Goal: Task Accomplishment & Management: Use online tool/utility

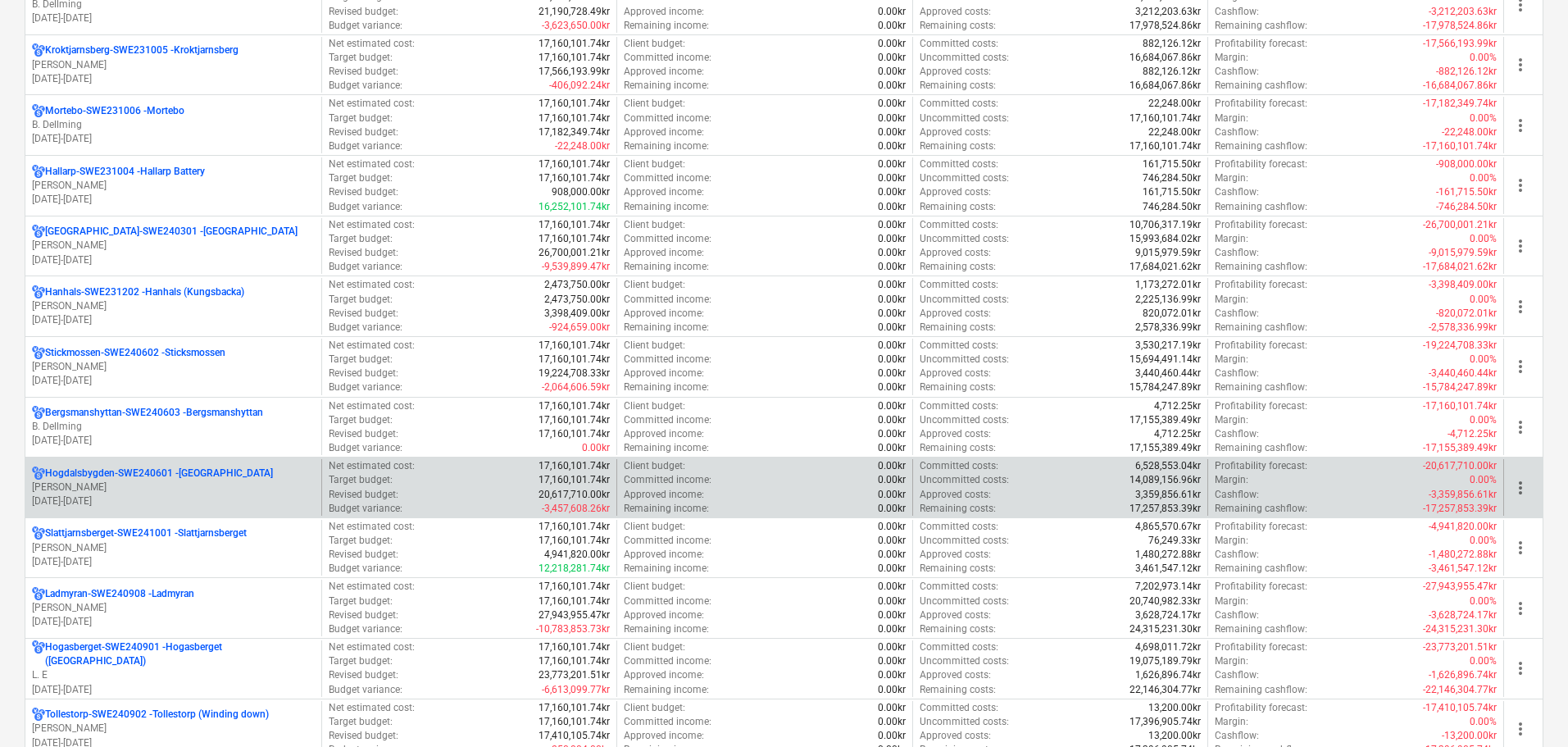
scroll to position [1148, 0]
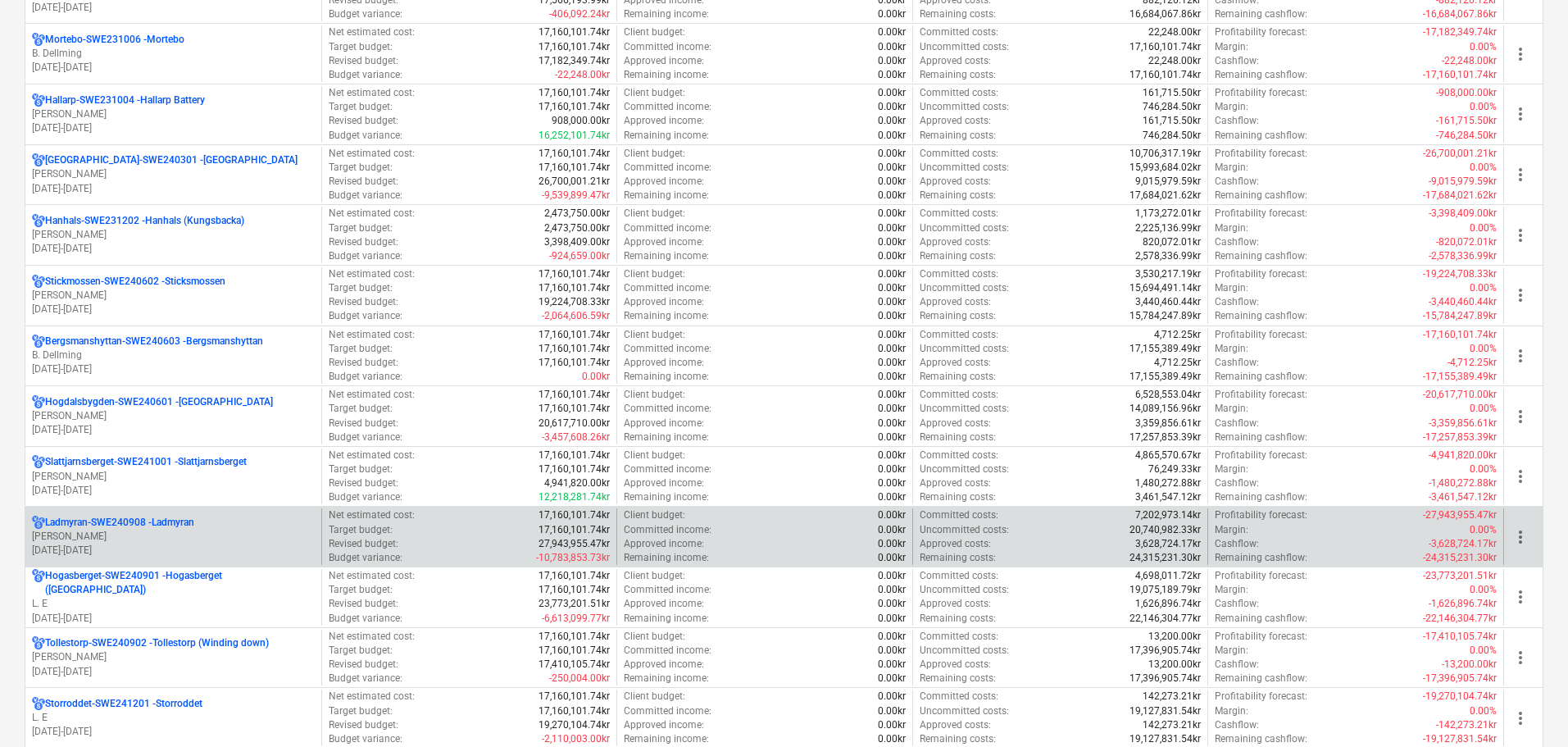
click at [105, 532] on p "[PERSON_NAME]" at bounding box center [173, 537] width 283 height 14
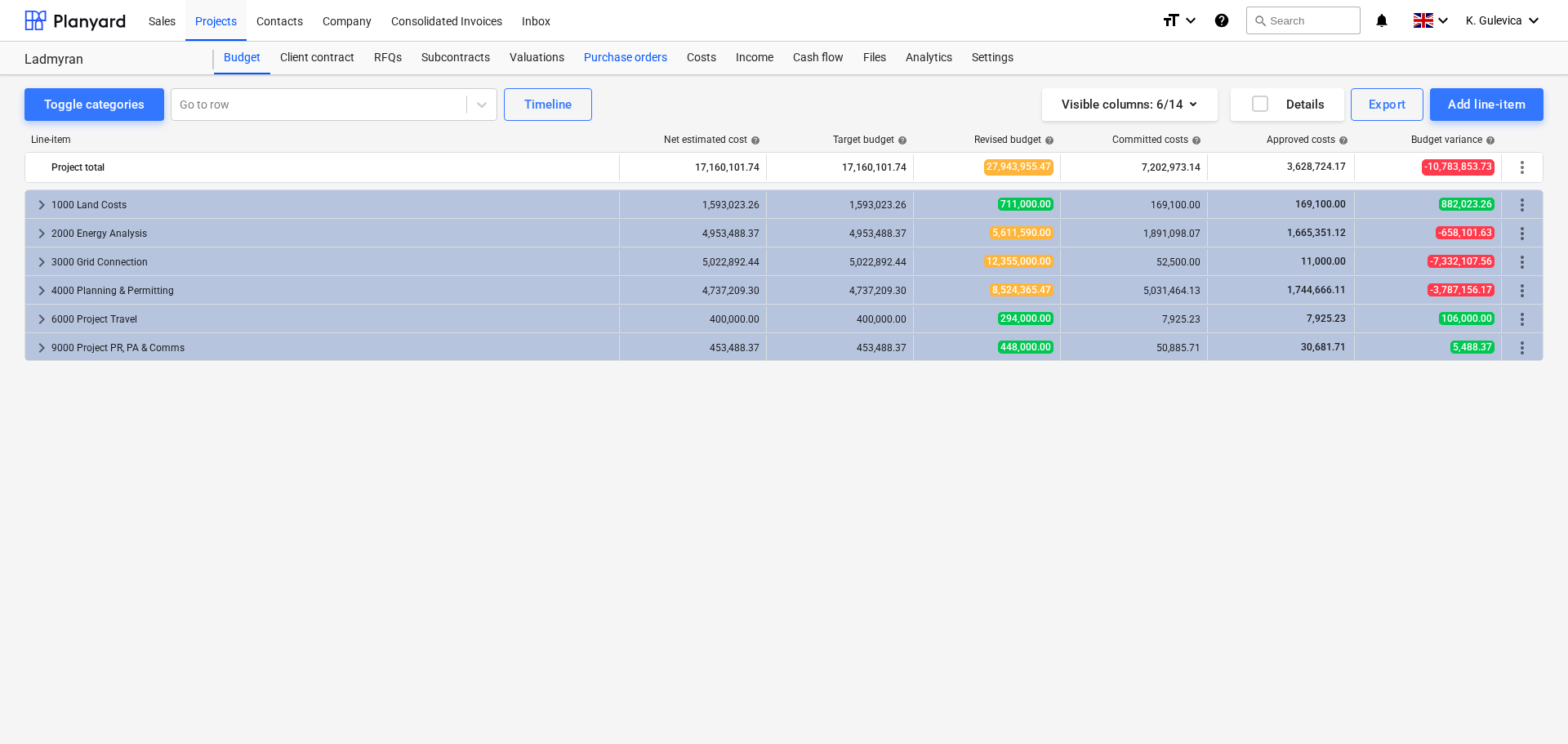
click at [619, 56] on div "Purchase orders" at bounding box center [625, 58] width 103 height 33
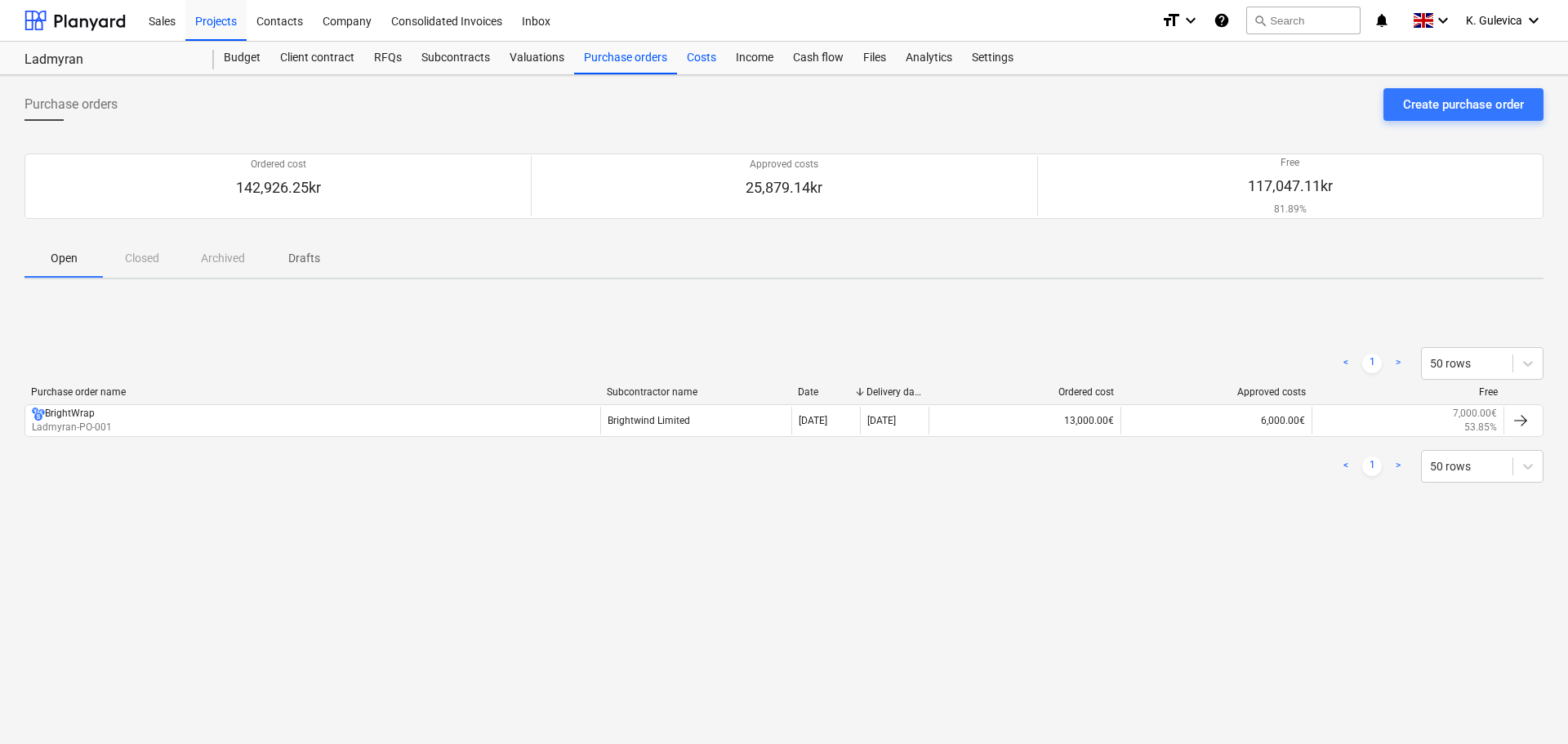
click at [692, 65] on div "Costs" at bounding box center [701, 58] width 49 height 33
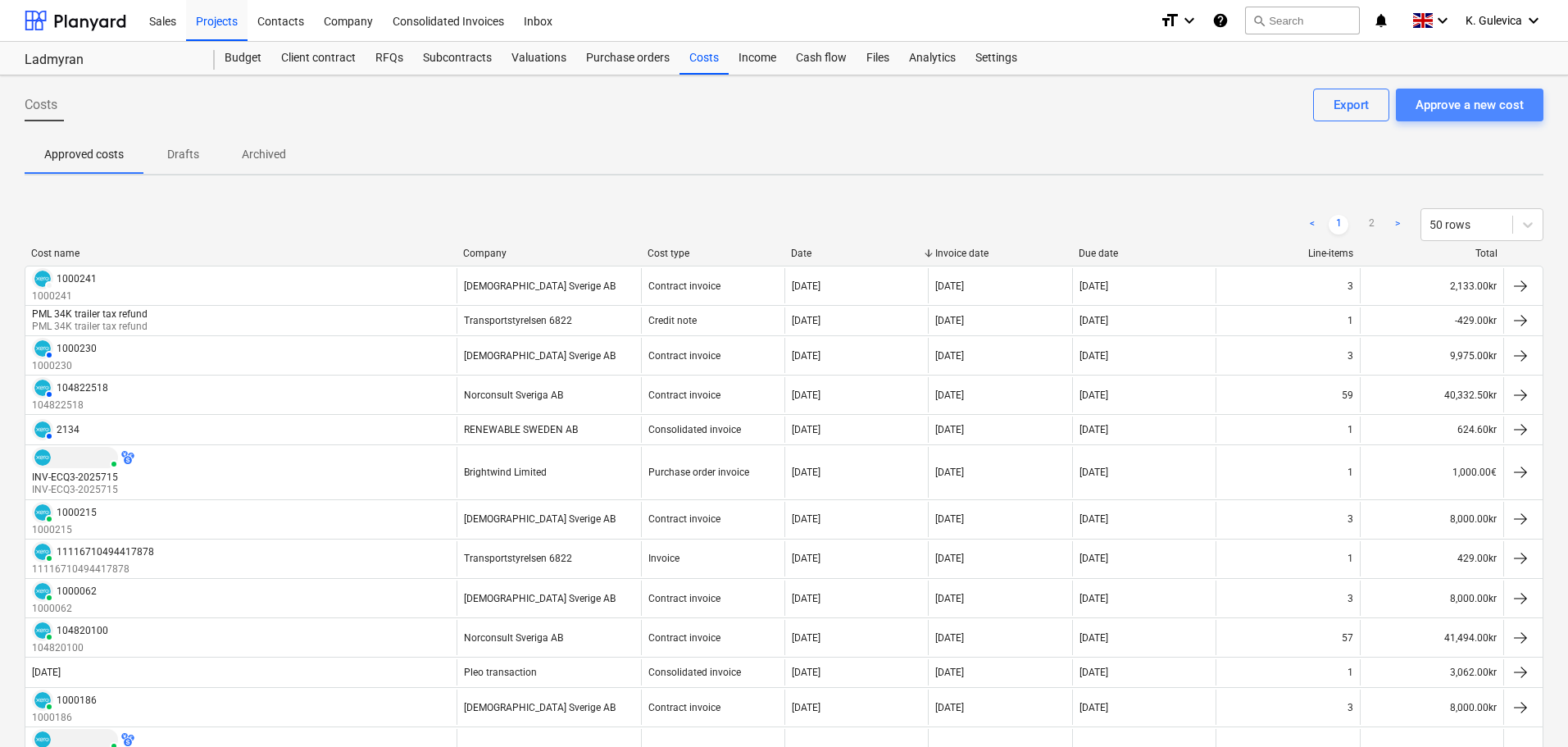
click at [1450, 109] on div "Approve a new cost" at bounding box center [1470, 105] width 108 height 21
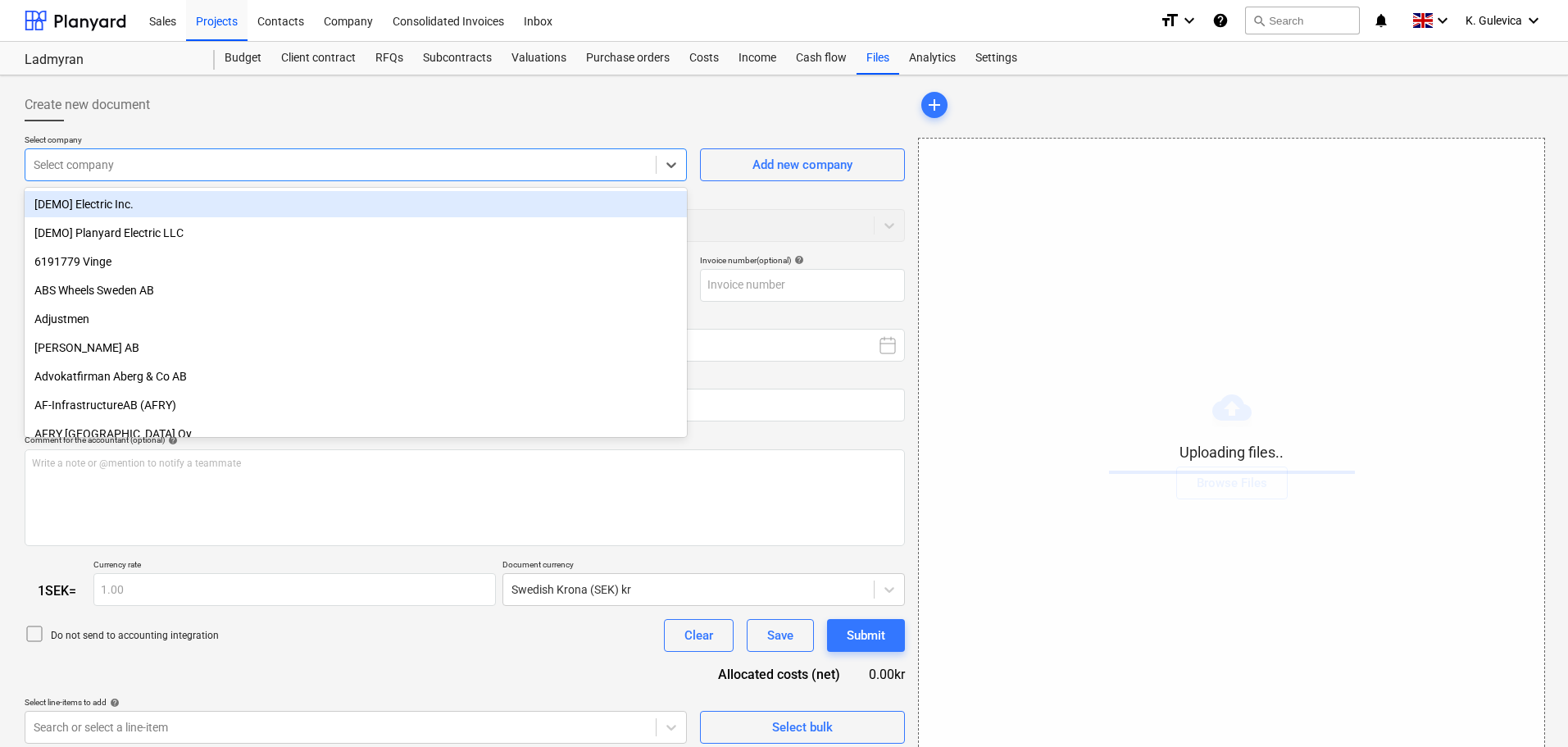
click at [518, 176] on div "Select company" at bounding box center [355, 165] width 662 height 33
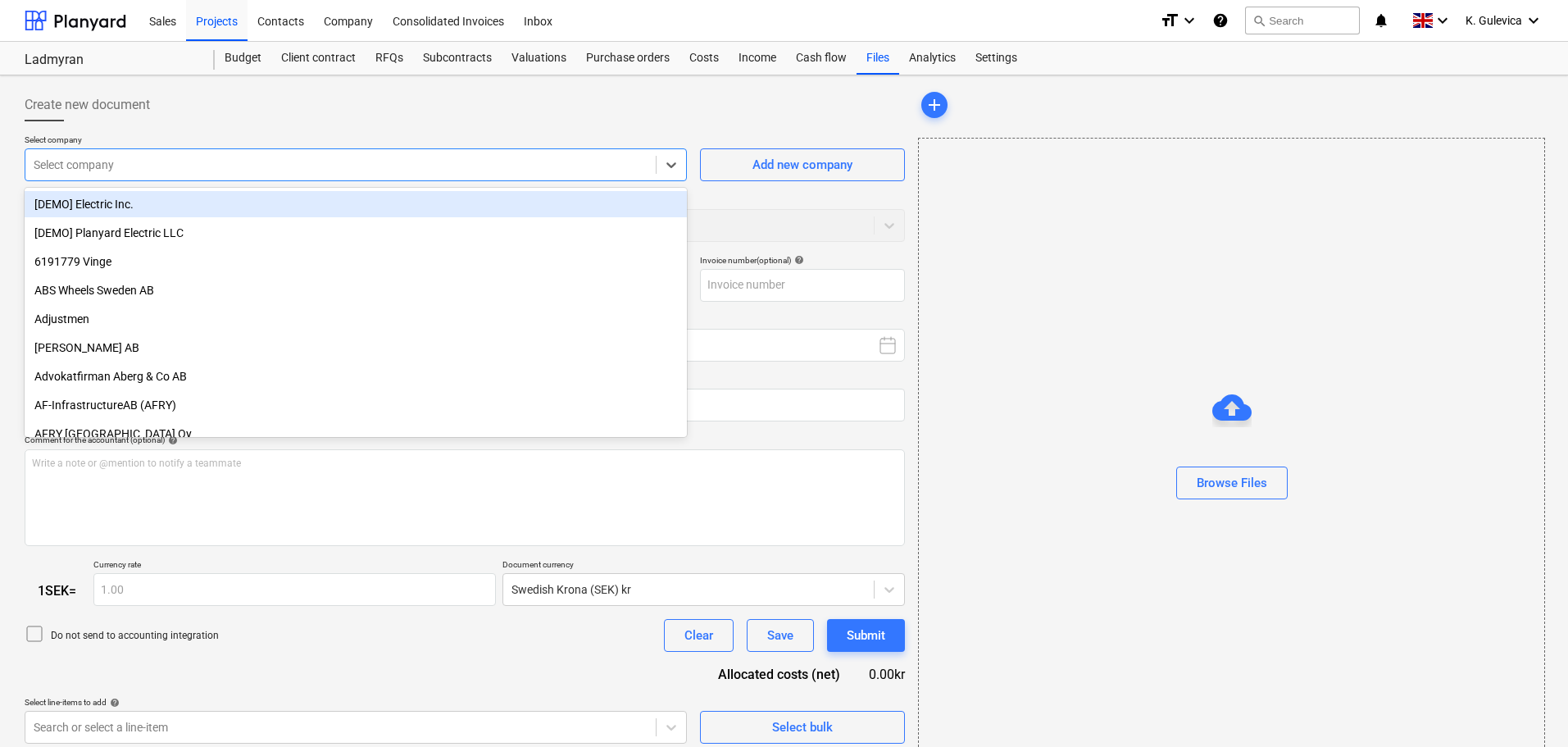
type input "Invoice INV-ECQ3-2025810.pdf"
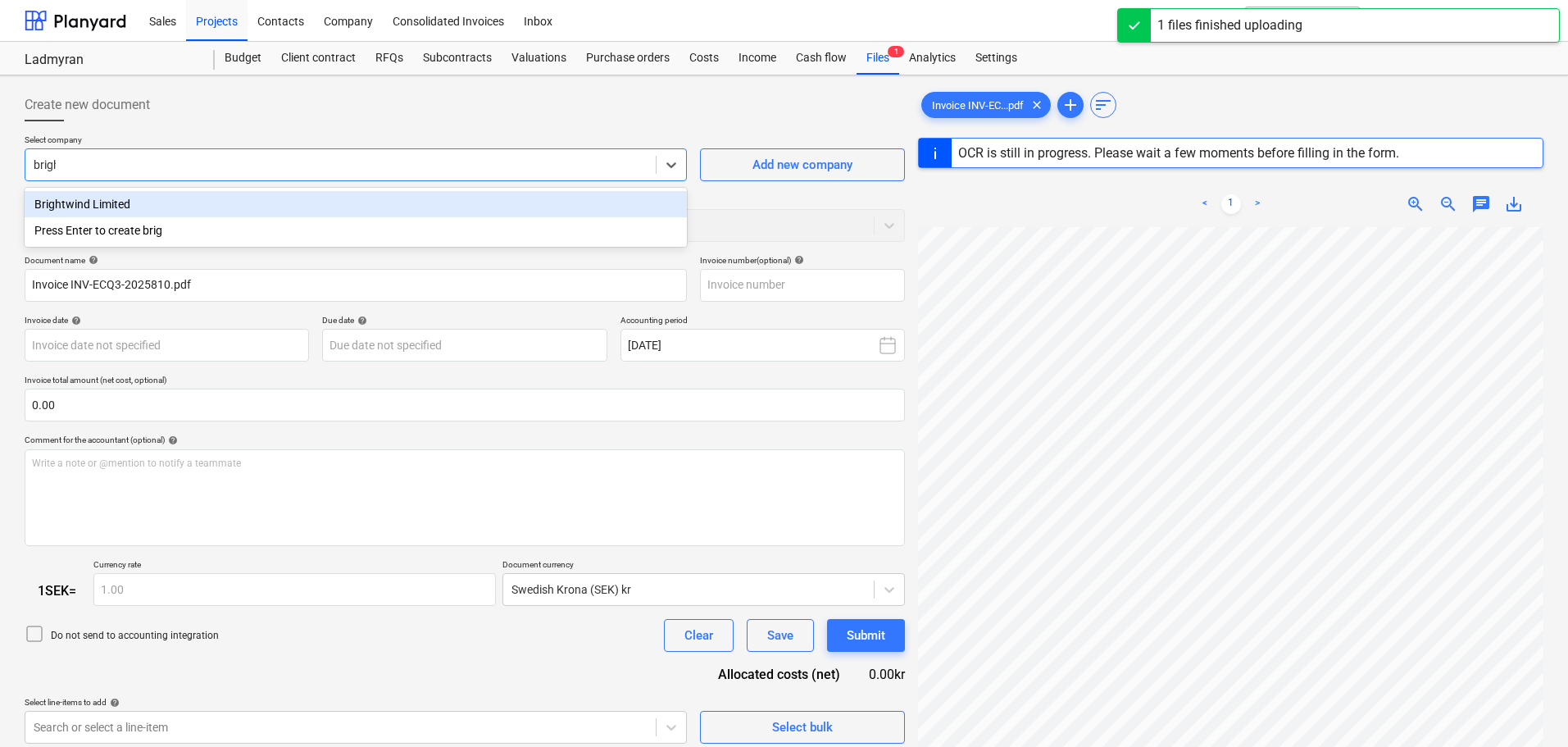
type input "bright"
click at [169, 197] on div "Brightwind Limited" at bounding box center [355, 203] width 662 height 26
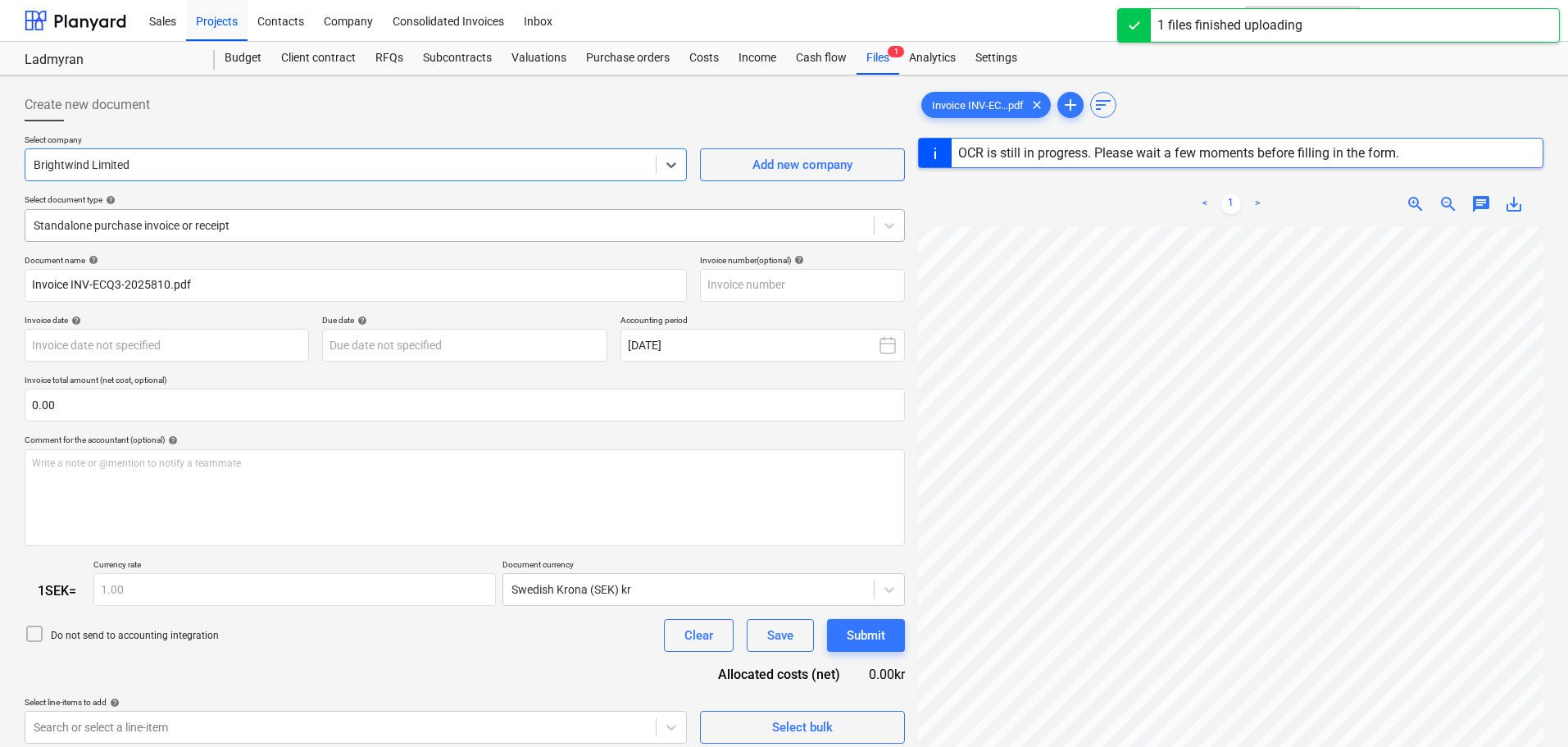
click at [295, 230] on div at bounding box center [449, 225] width 832 height 16
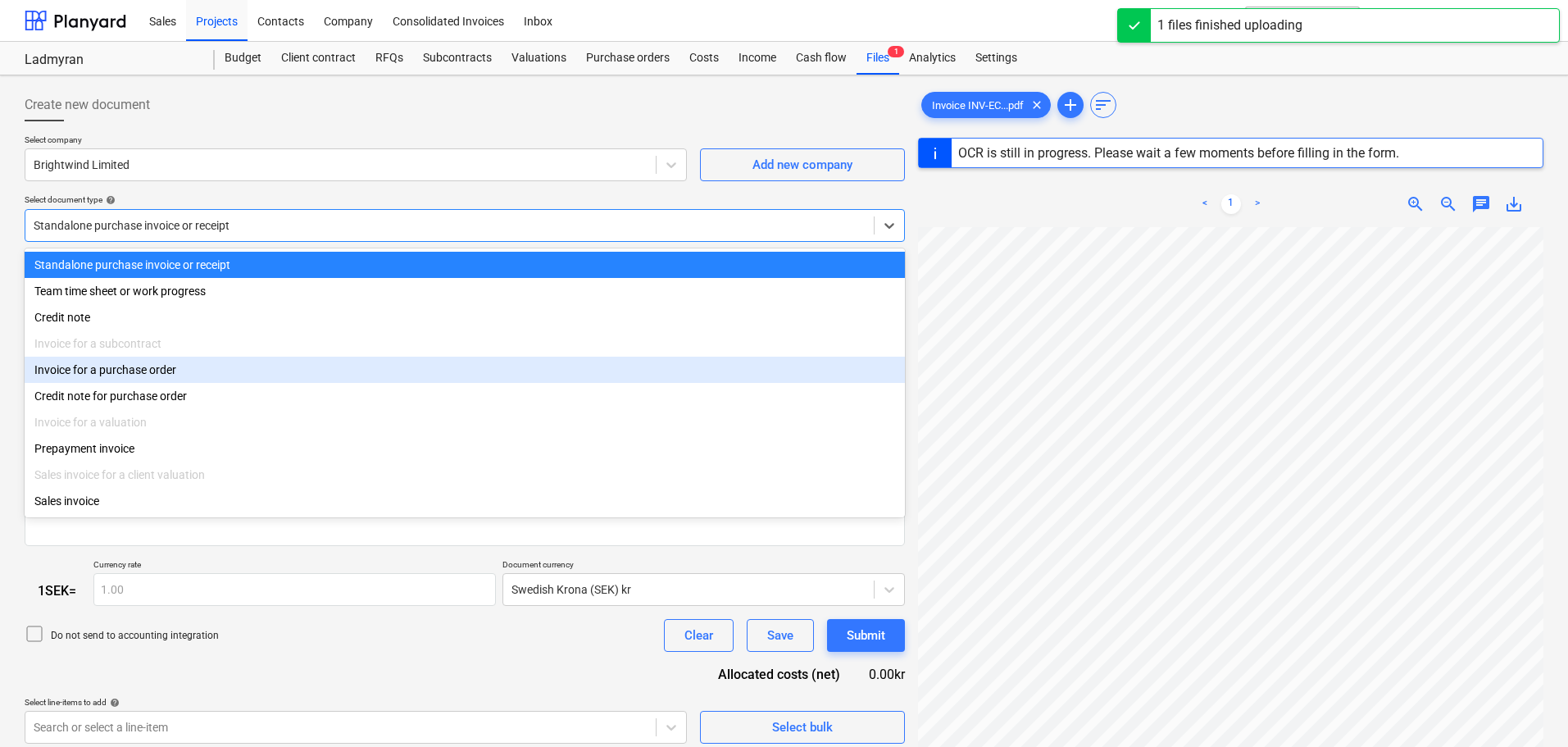
click at [166, 373] on div "Invoice for a purchase order" at bounding box center [464, 369] width 880 height 26
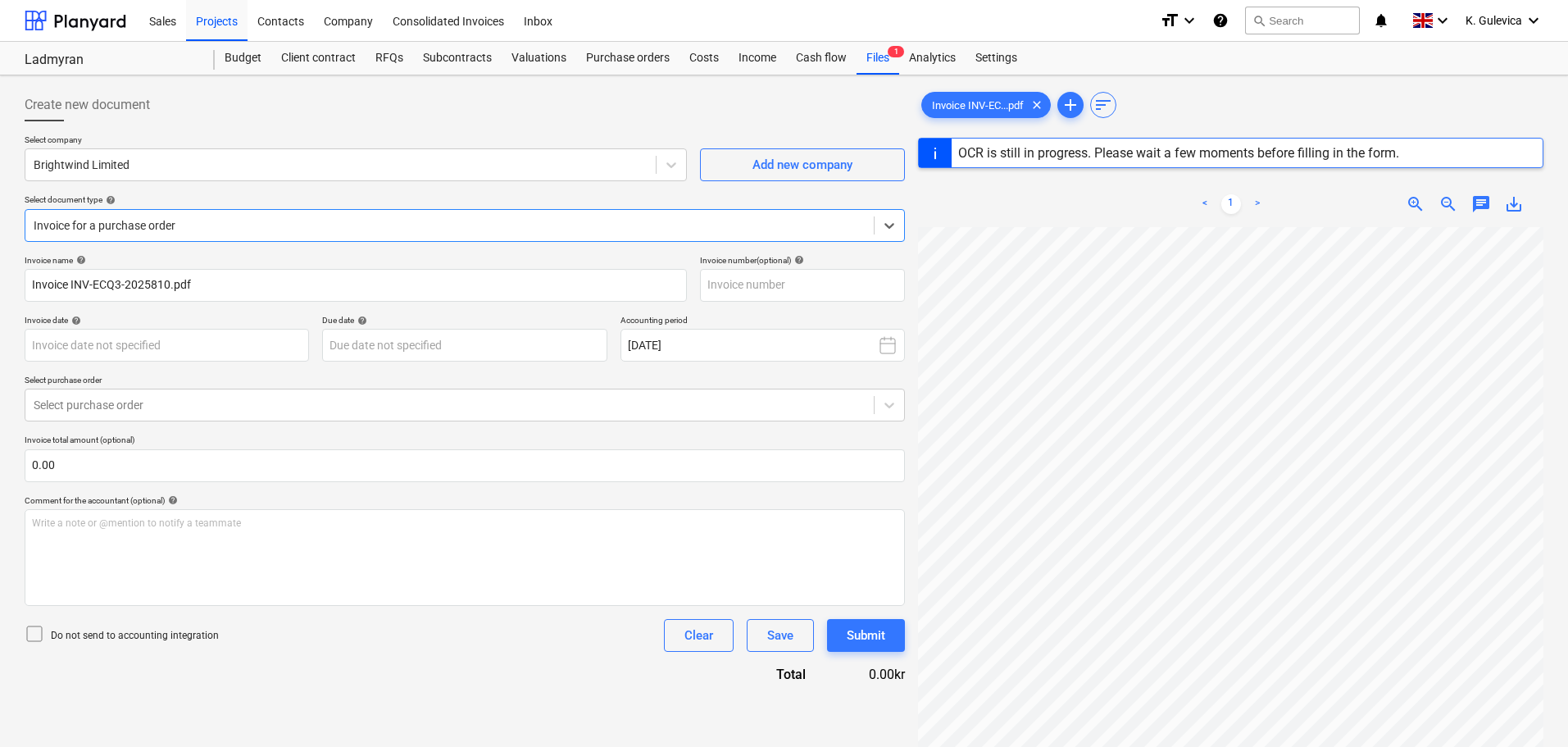
type input "INV-ECQ3-2025810"
type input "[DATE]"
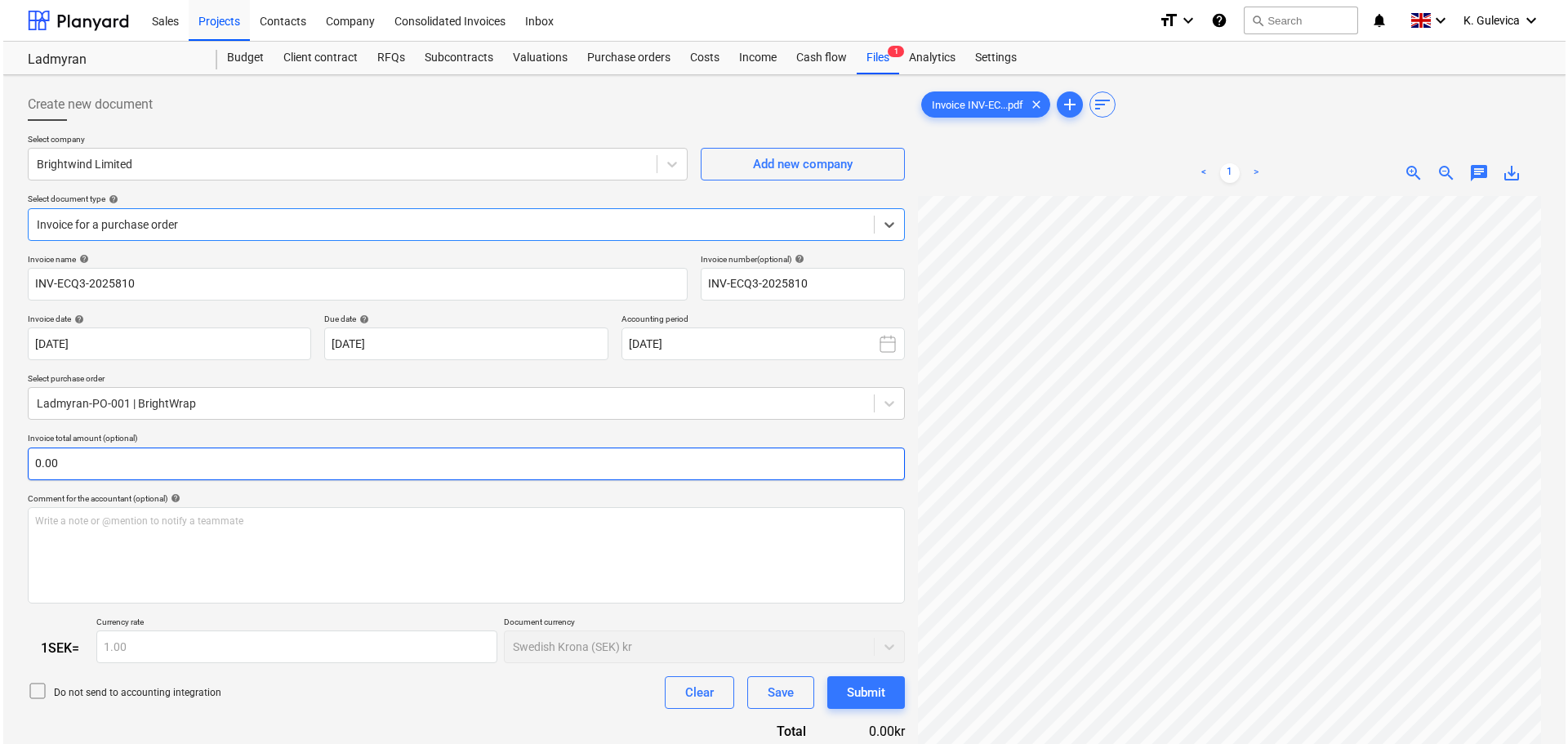
scroll to position [176, 0]
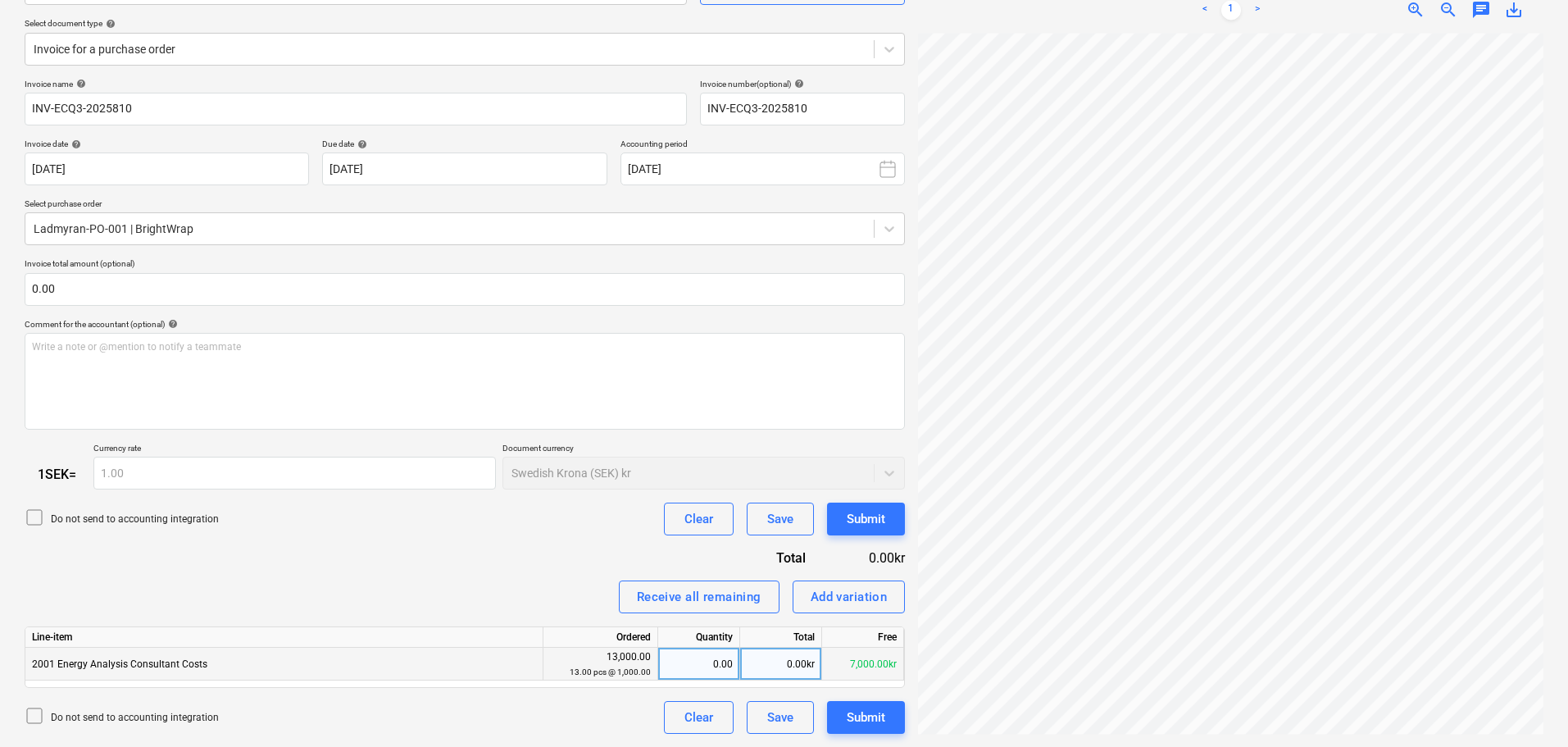
click at [699, 664] on div "0.00" at bounding box center [699, 665] width 68 height 33
type input "1"
click at [878, 720] on div "Submit" at bounding box center [866, 718] width 39 height 21
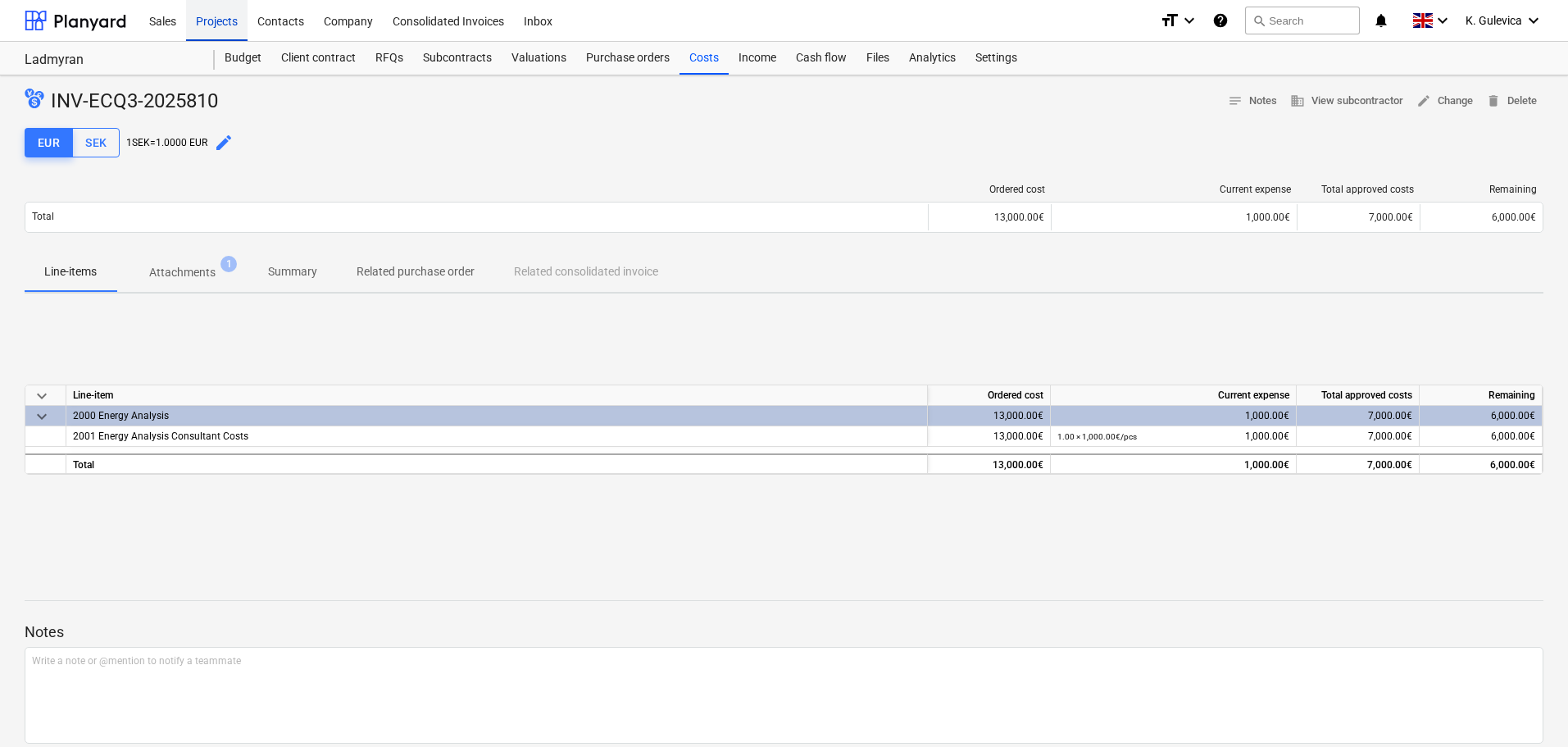
click at [219, 19] on div "Projects" at bounding box center [216, 19] width 61 height 42
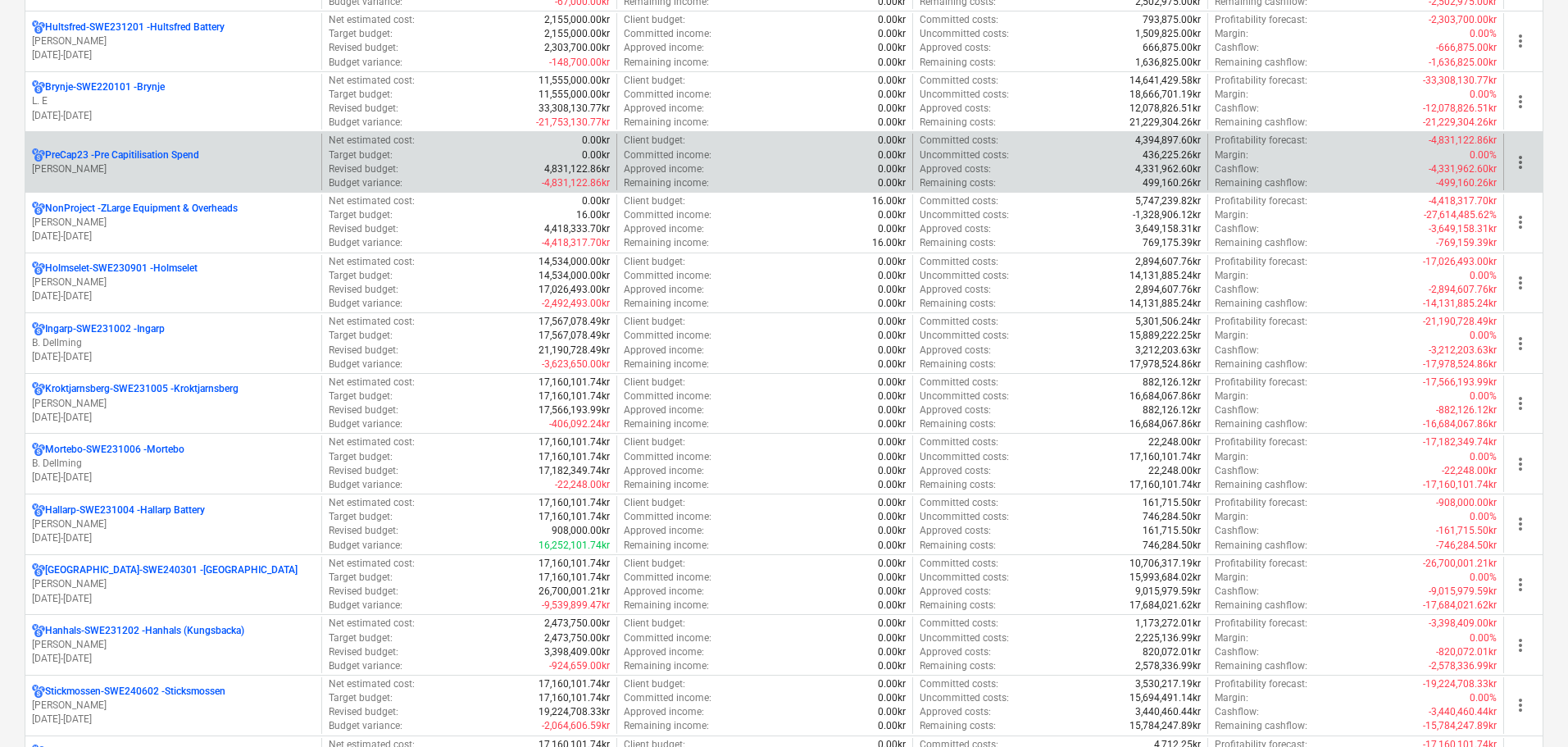
scroll to position [821, 0]
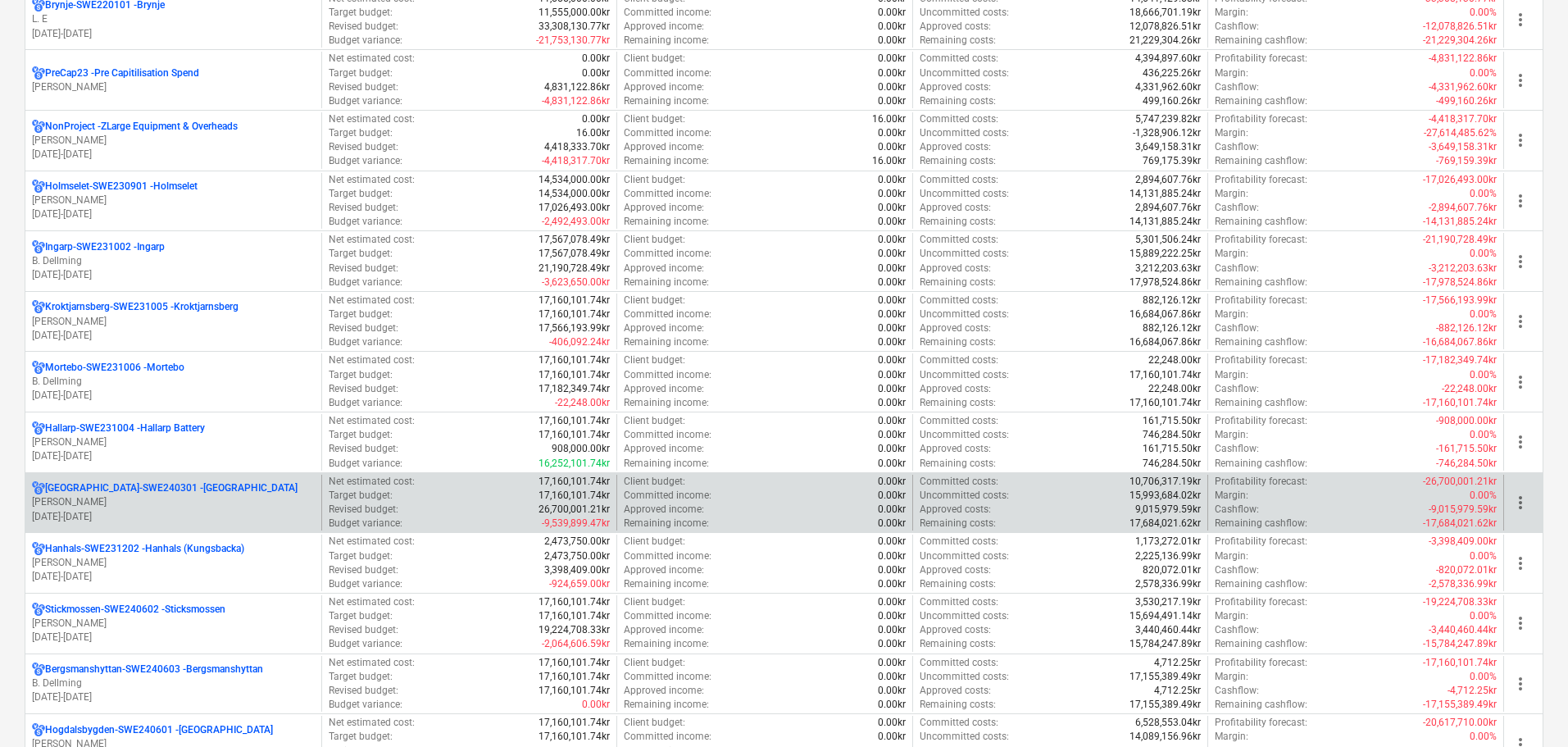
click at [111, 502] on p "[PERSON_NAME]" at bounding box center [173, 502] width 283 height 14
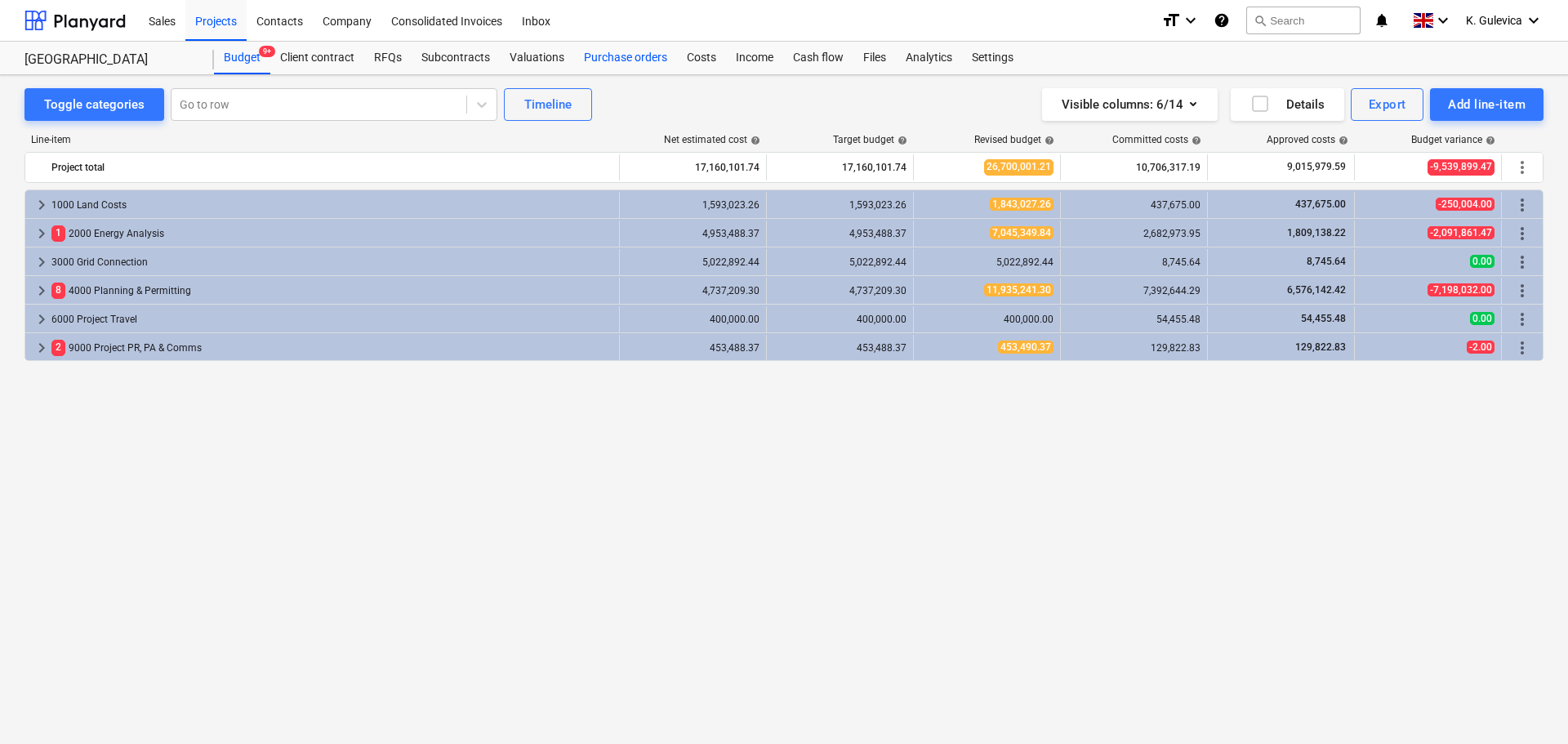
click at [620, 58] on div "Purchase orders" at bounding box center [625, 58] width 103 height 33
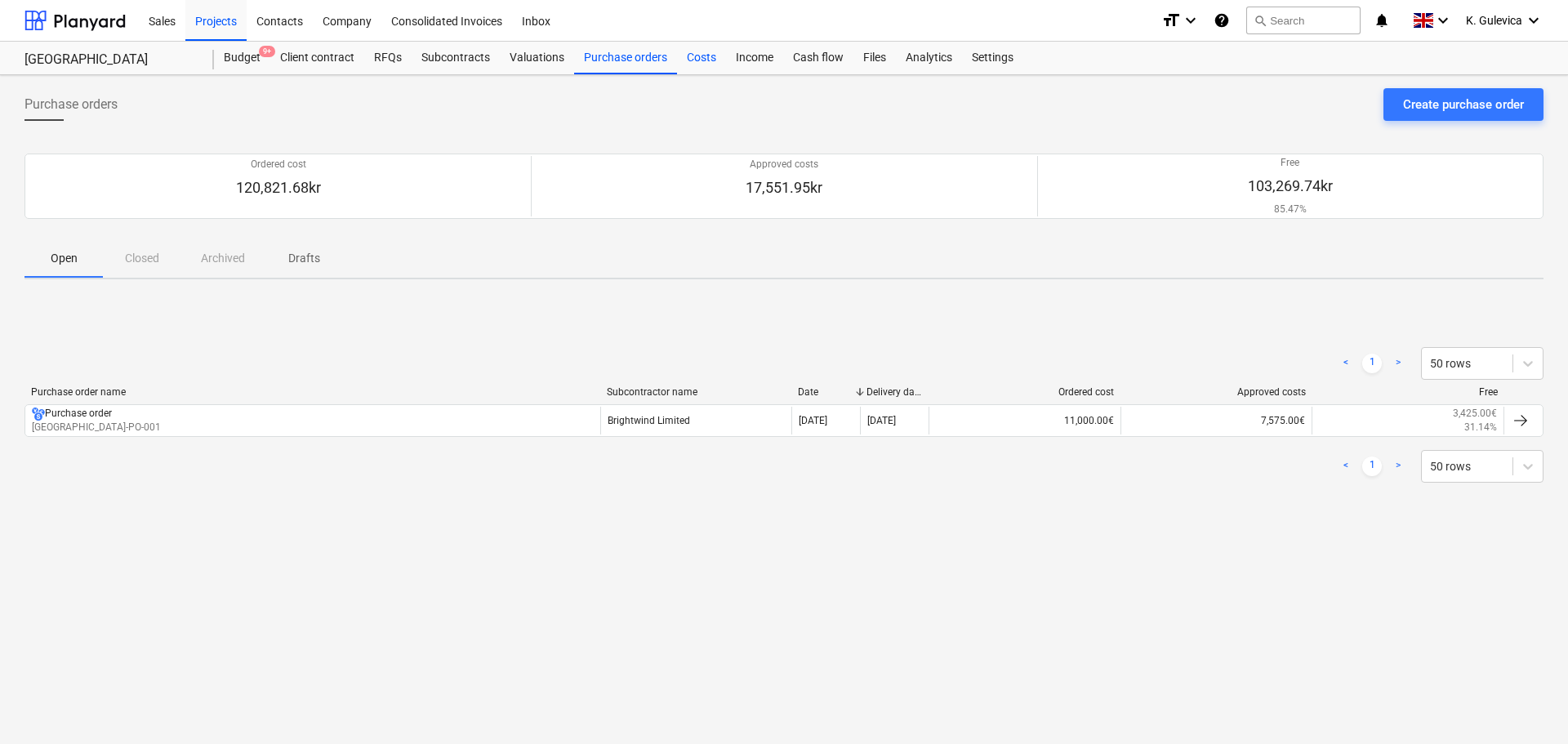
click at [703, 59] on div "Costs" at bounding box center [701, 58] width 49 height 33
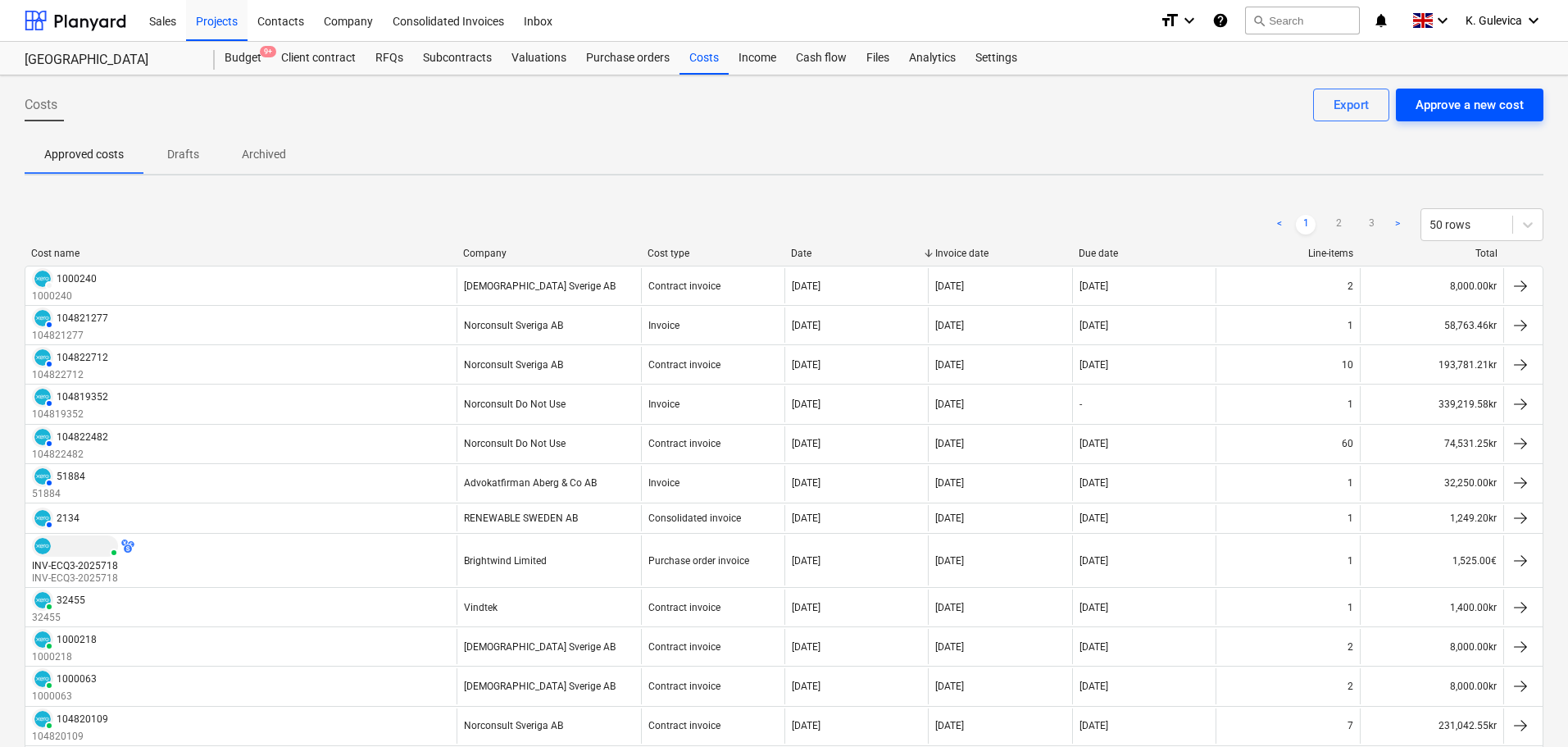
click at [1481, 109] on div "Approve a new cost" at bounding box center [1470, 105] width 108 height 21
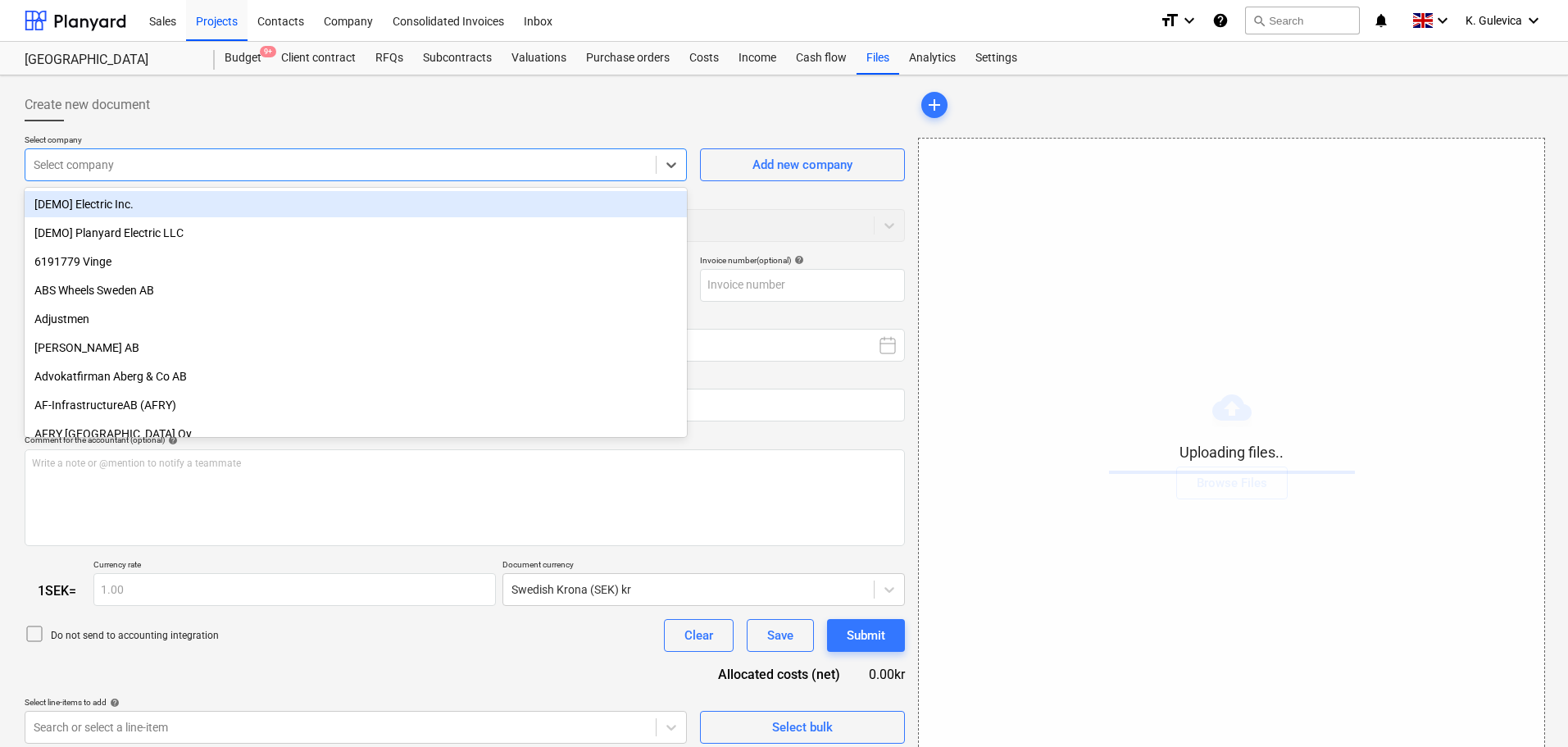
click at [358, 155] on div "Select company" at bounding box center [340, 165] width 630 height 23
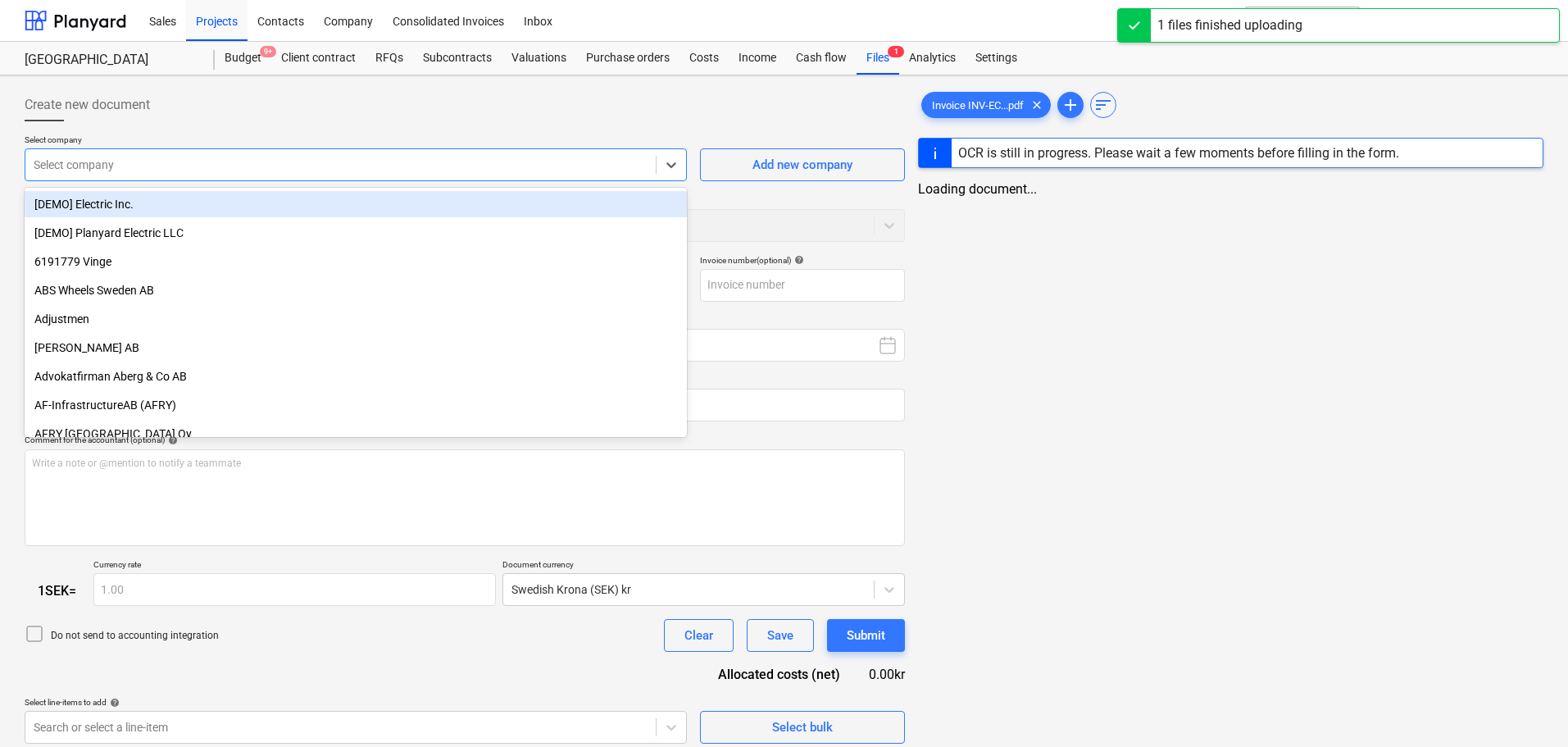
type input "Invoice INV-ECQ3-2025823.pdf"
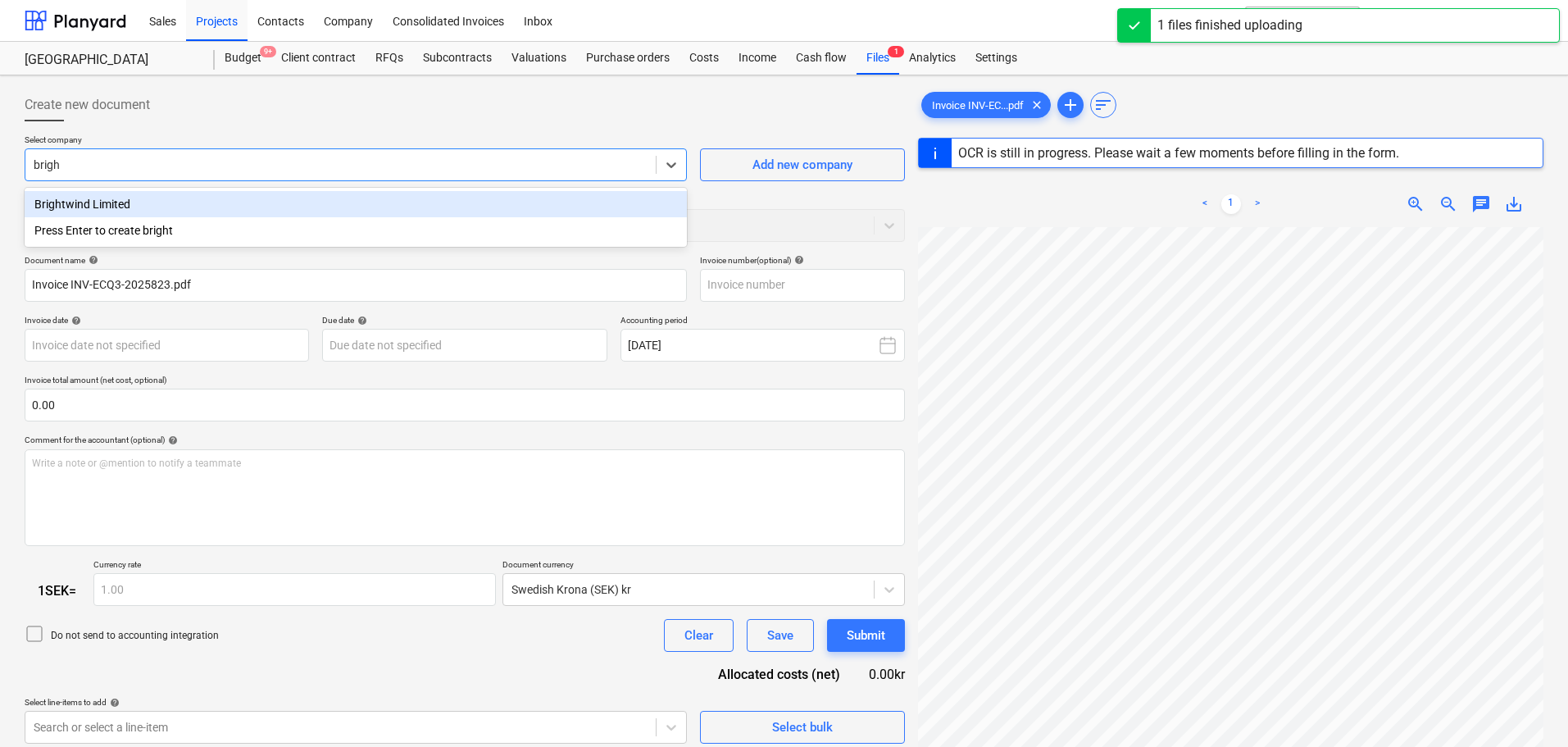
type input "bright"
click at [241, 207] on div "Brightwind Limited" at bounding box center [355, 203] width 662 height 26
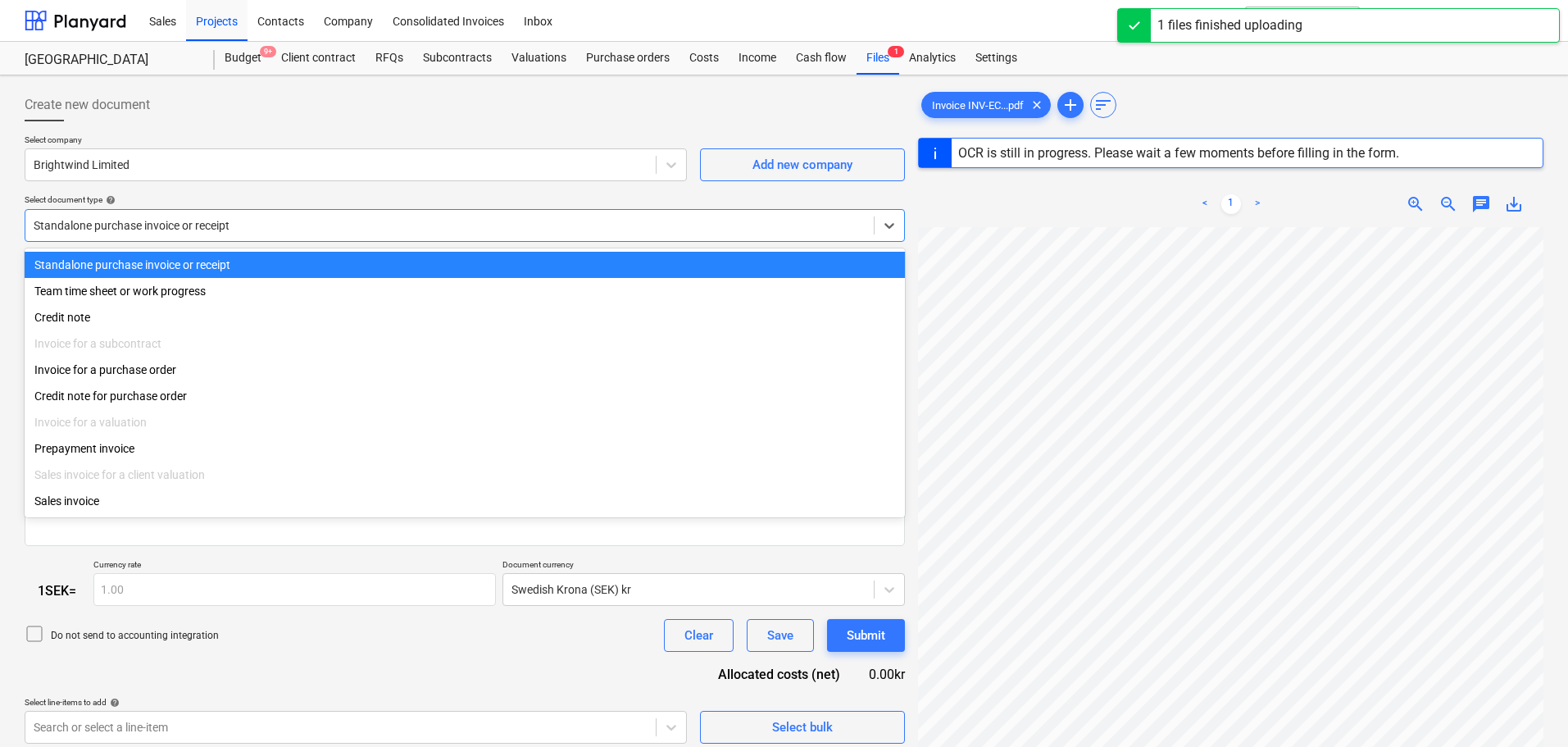
click at [287, 230] on div at bounding box center [449, 225] width 832 height 16
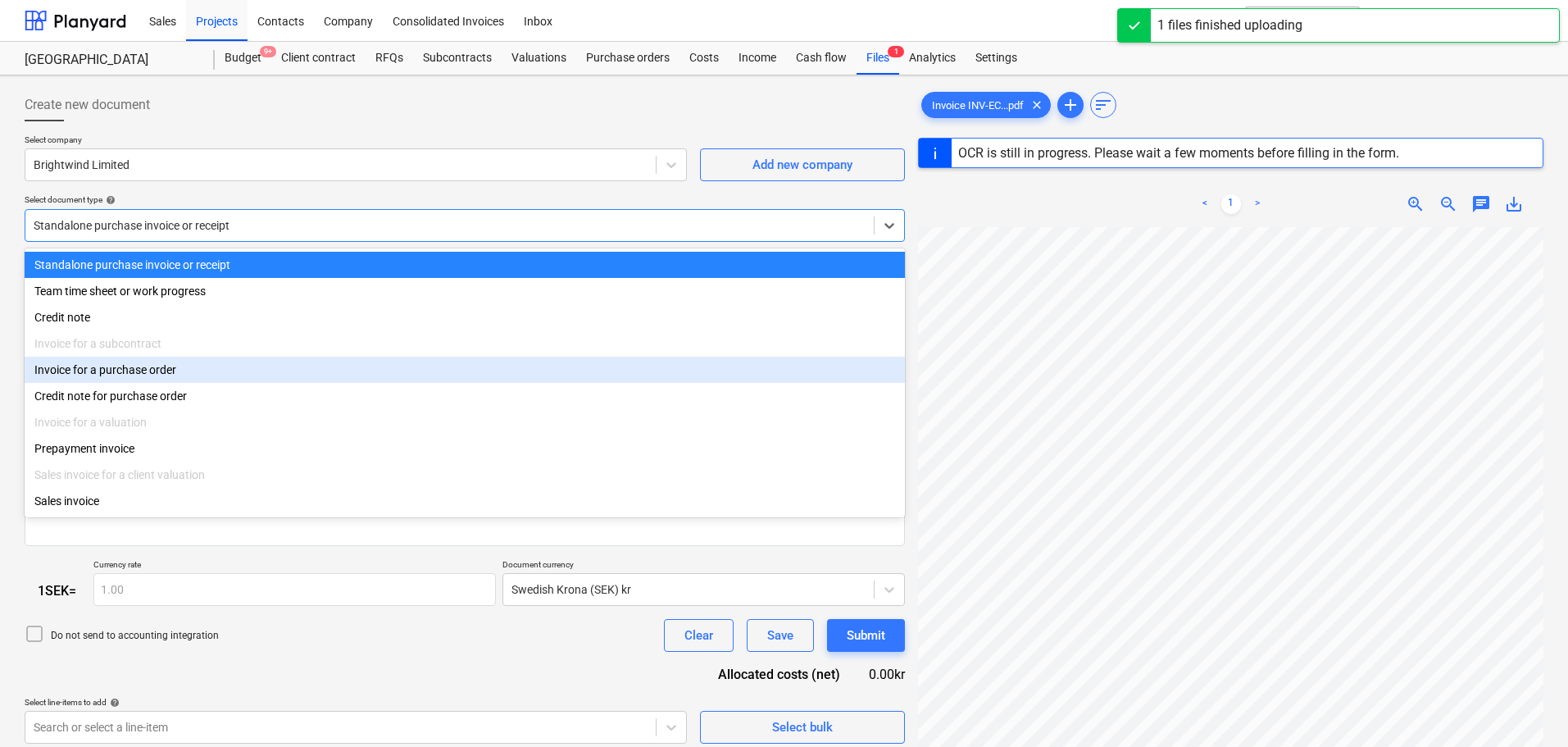
type input "INV-ECQ3-2025823"
type input "[DATE]"
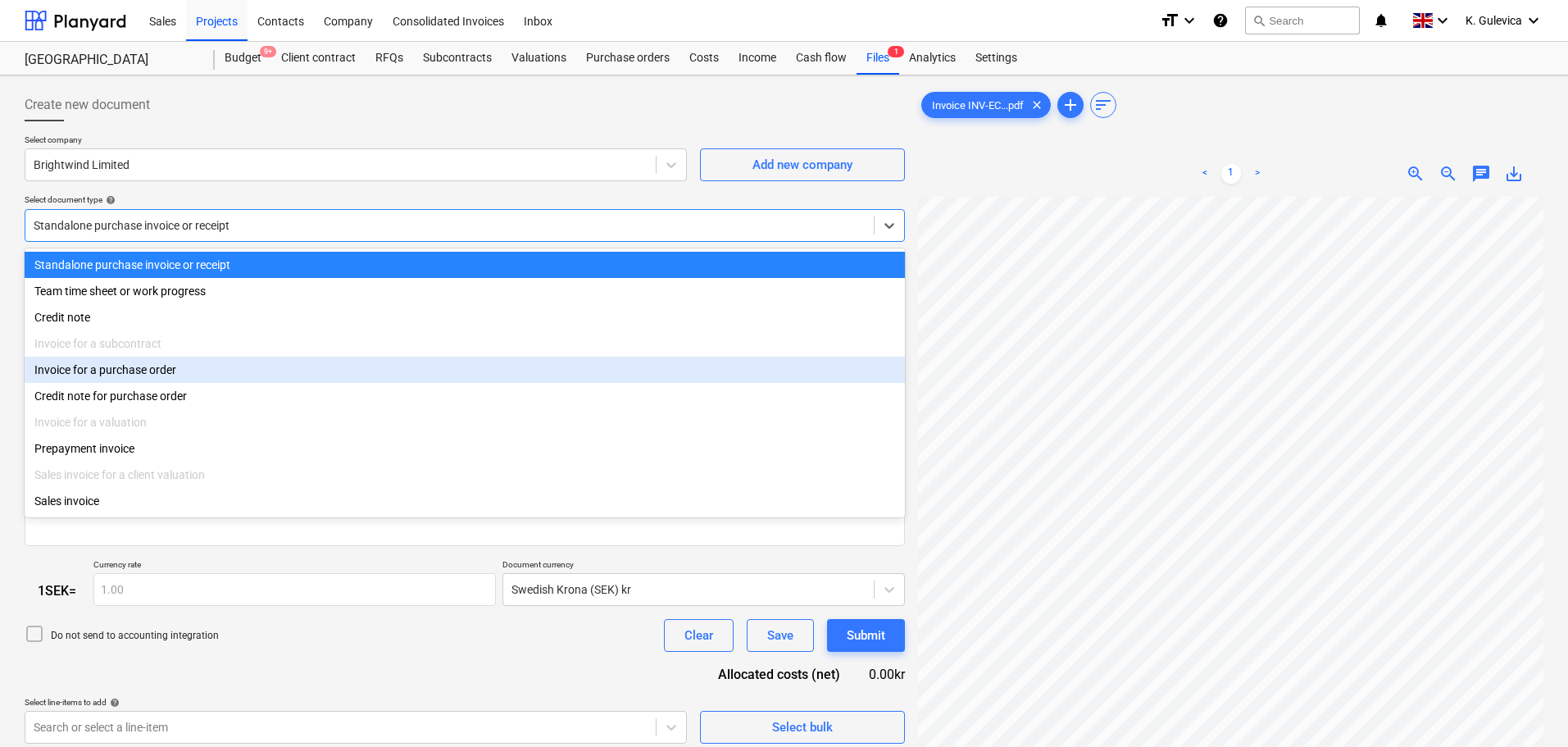
click at [132, 374] on div "Invoice for a purchase order" at bounding box center [464, 369] width 880 height 26
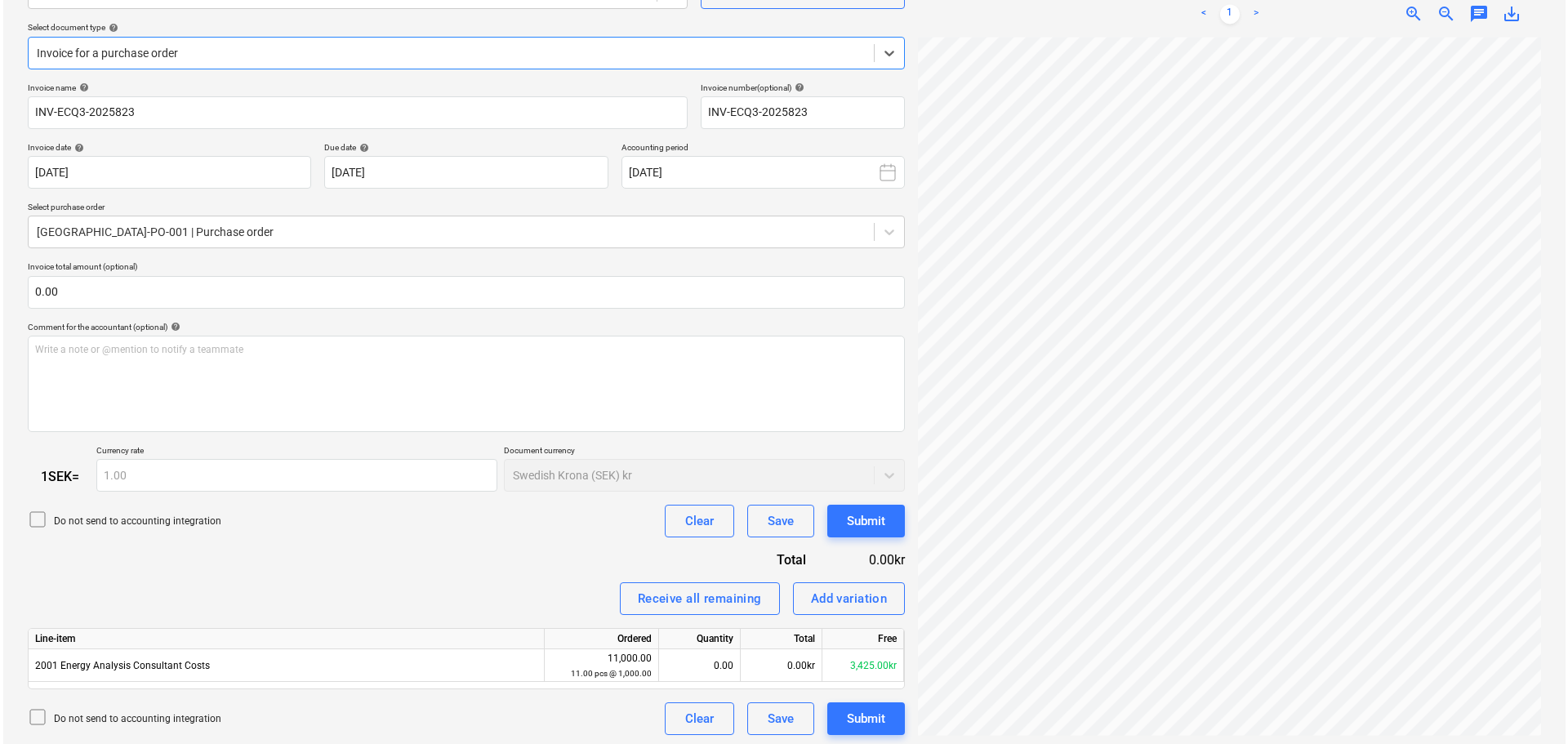
scroll to position [176, 0]
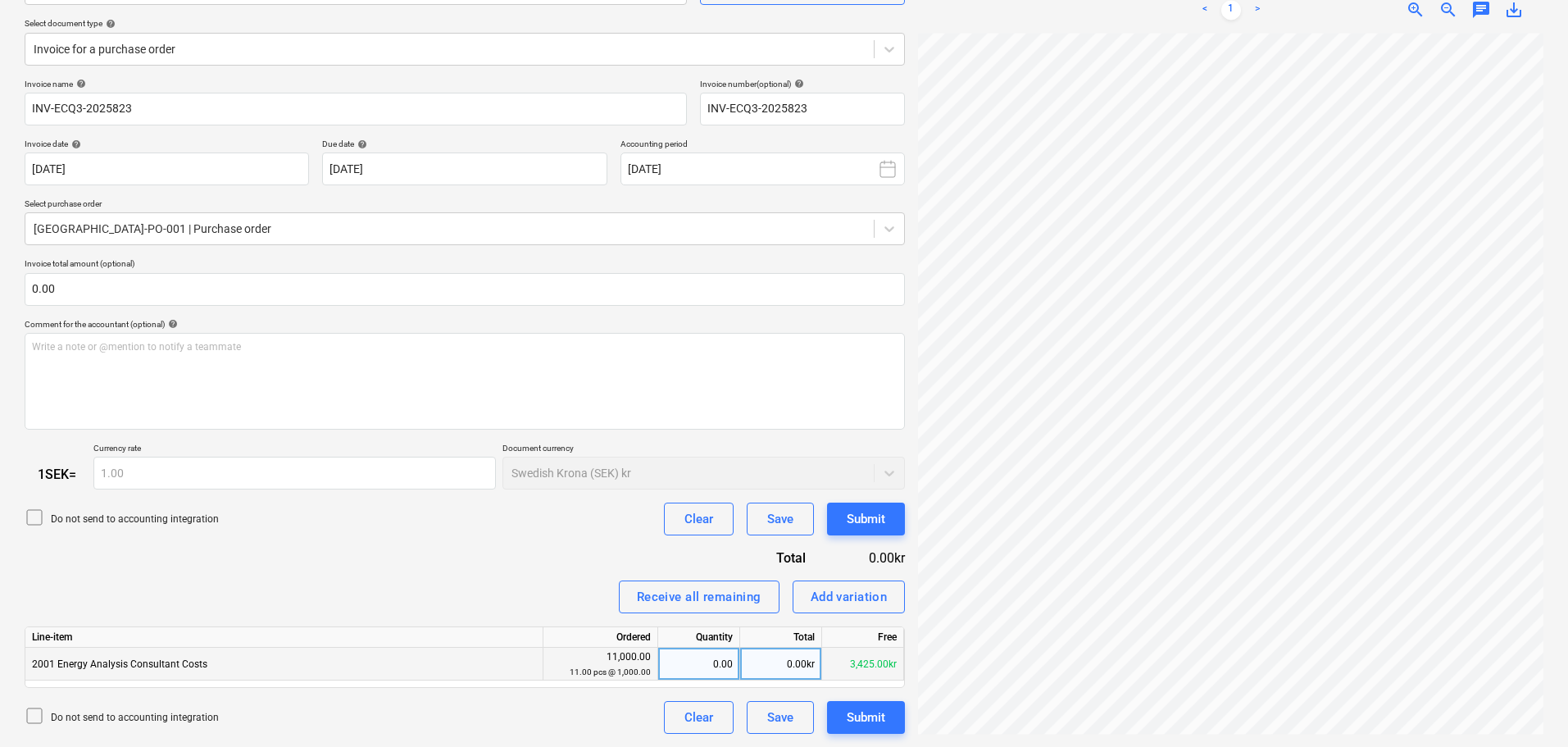
click at [708, 674] on div "0.00" at bounding box center [699, 665] width 68 height 33
type input "1"
click at [708, 674] on input "1" at bounding box center [699, 664] width 81 height 32
click at [788, 665] on div "1,000.00kr" at bounding box center [781, 665] width 82 height 33
type input "1525"
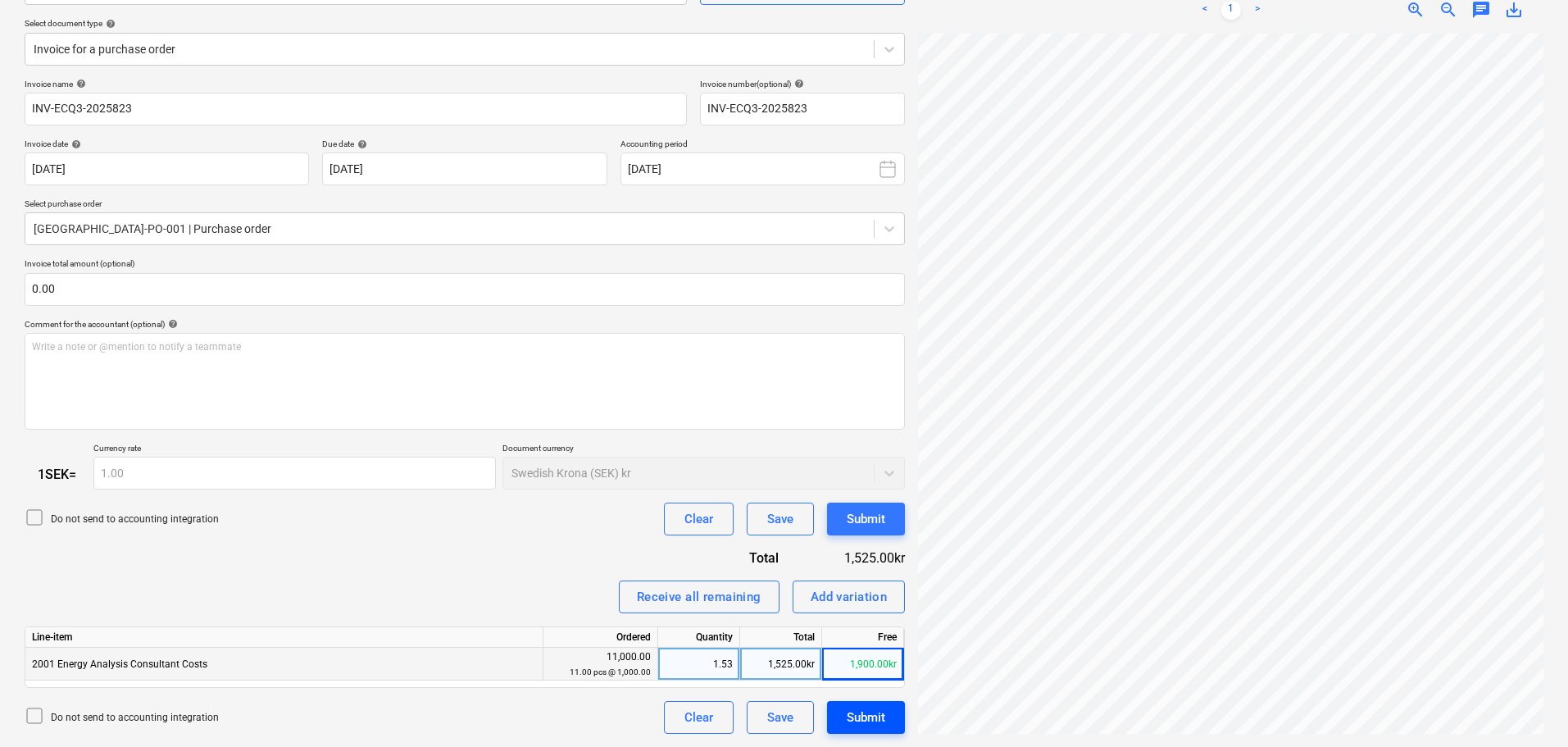
click at [857, 716] on div "Submit" at bounding box center [866, 718] width 39 height 21
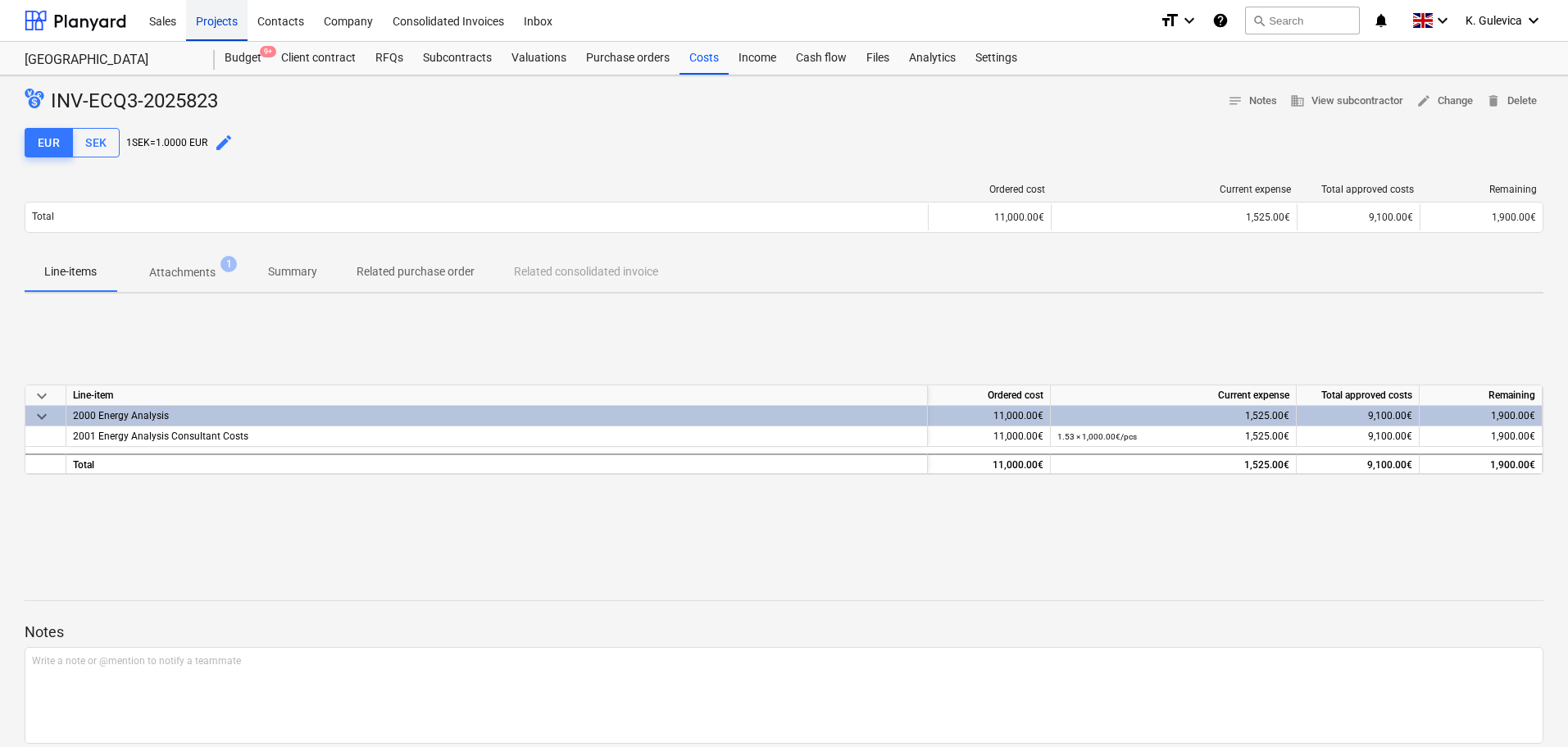
click at [210, 23] on div "Projects" at bounding box center [216, 19] width 61 height 42
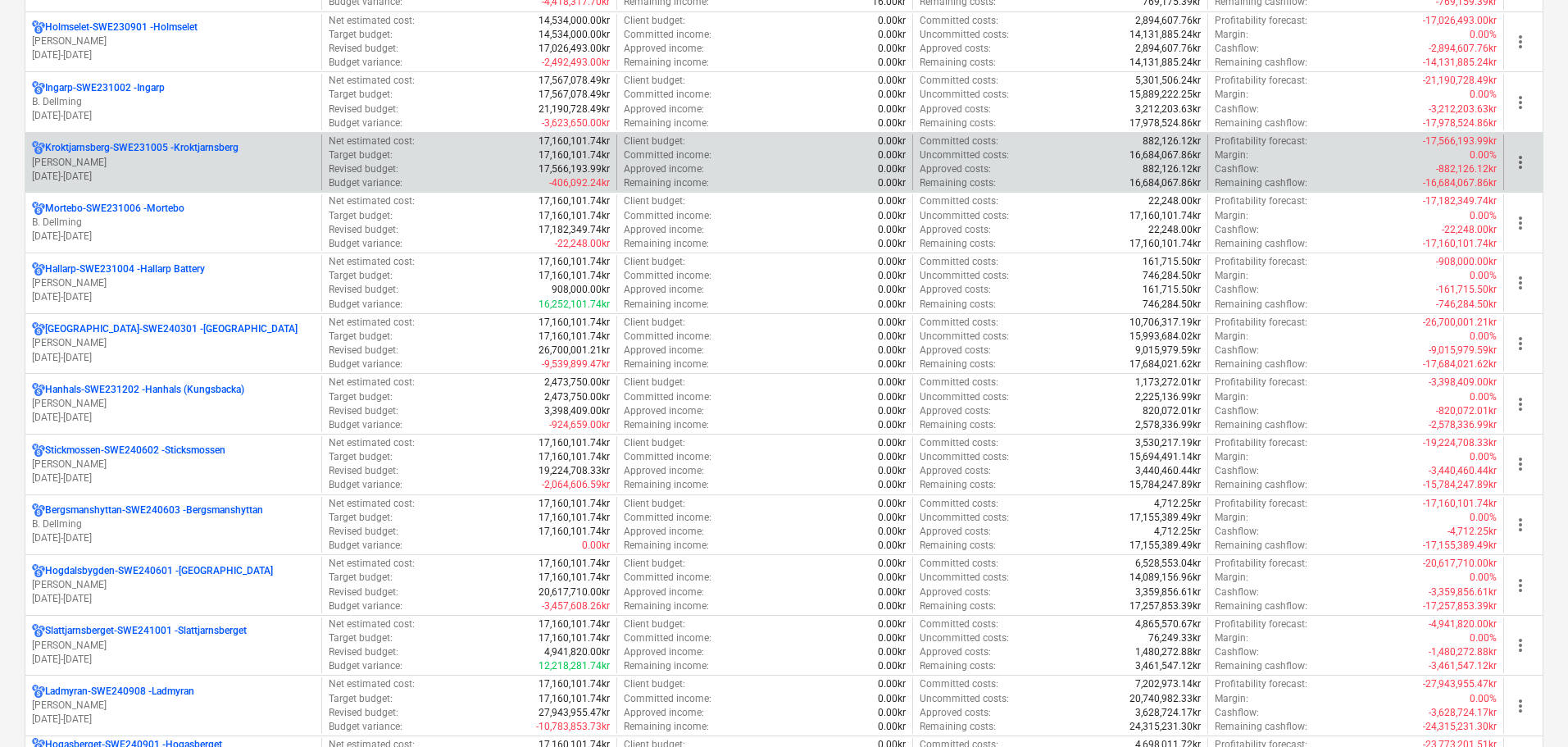
scroll to position [984, 0]
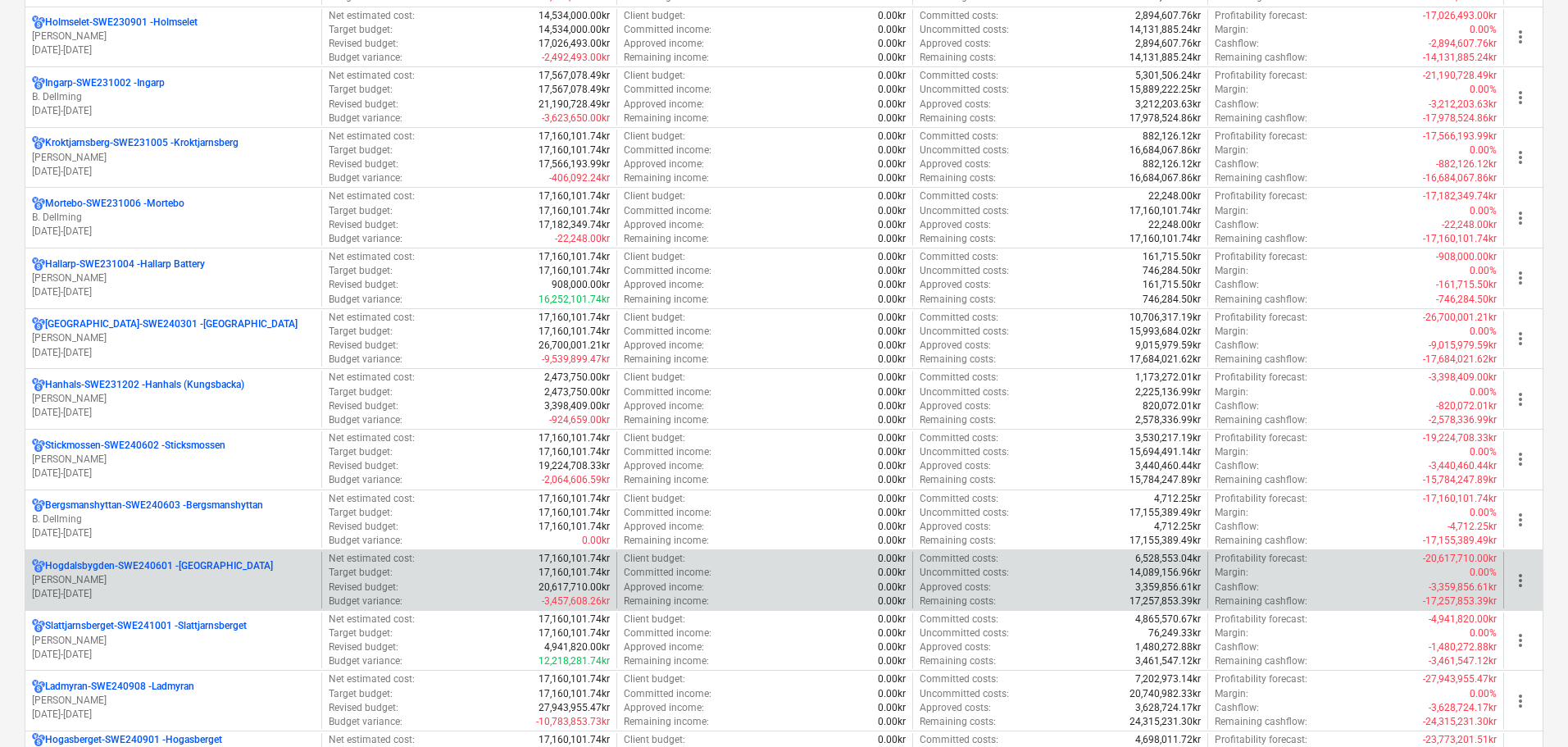
click at [147, 576] on p "[PERSON_NAME]" at bounding box center [173, 580] width 283 height 14
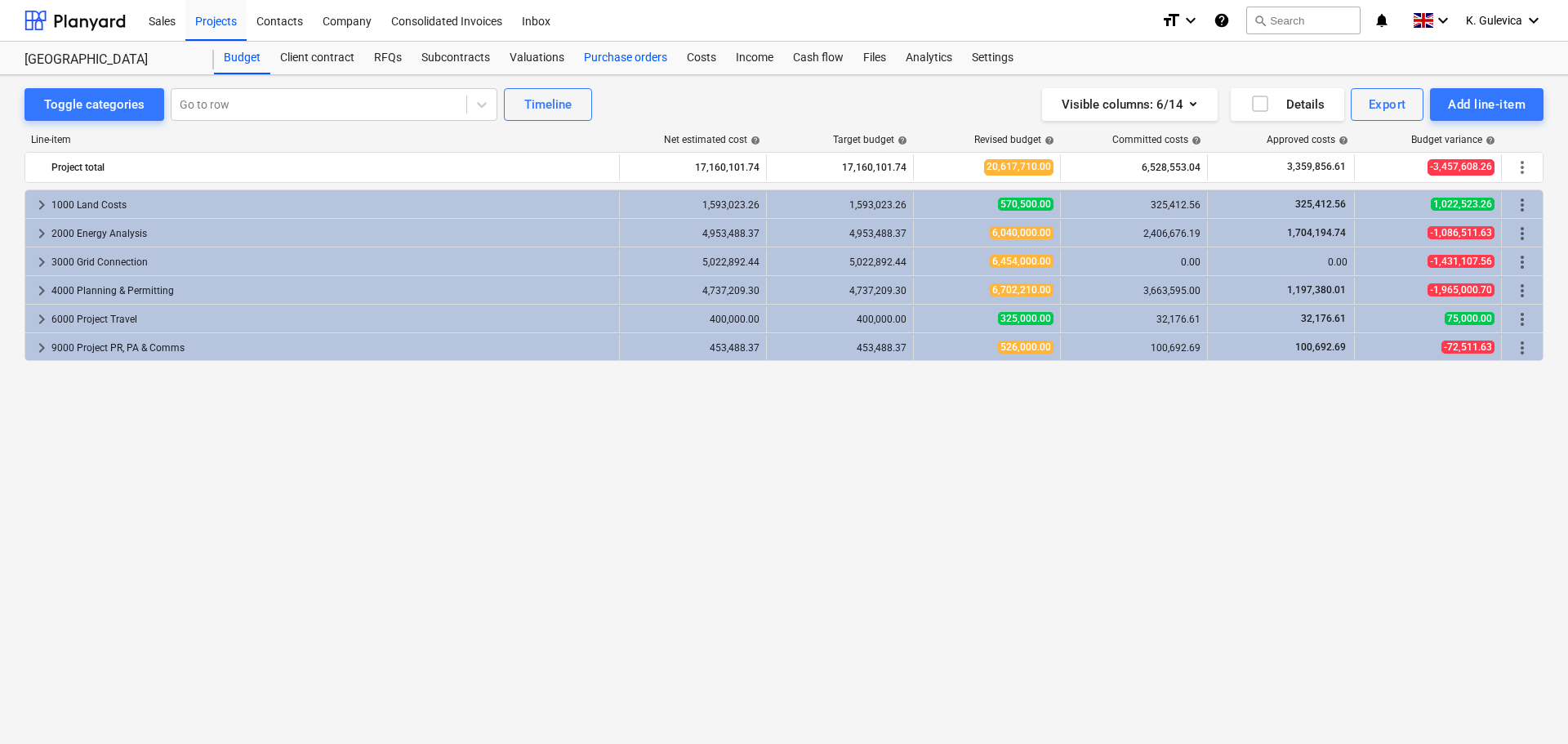
click at [609, 54] on div "Purchase orders" at bounding box center [625, 58] width 103 height 33
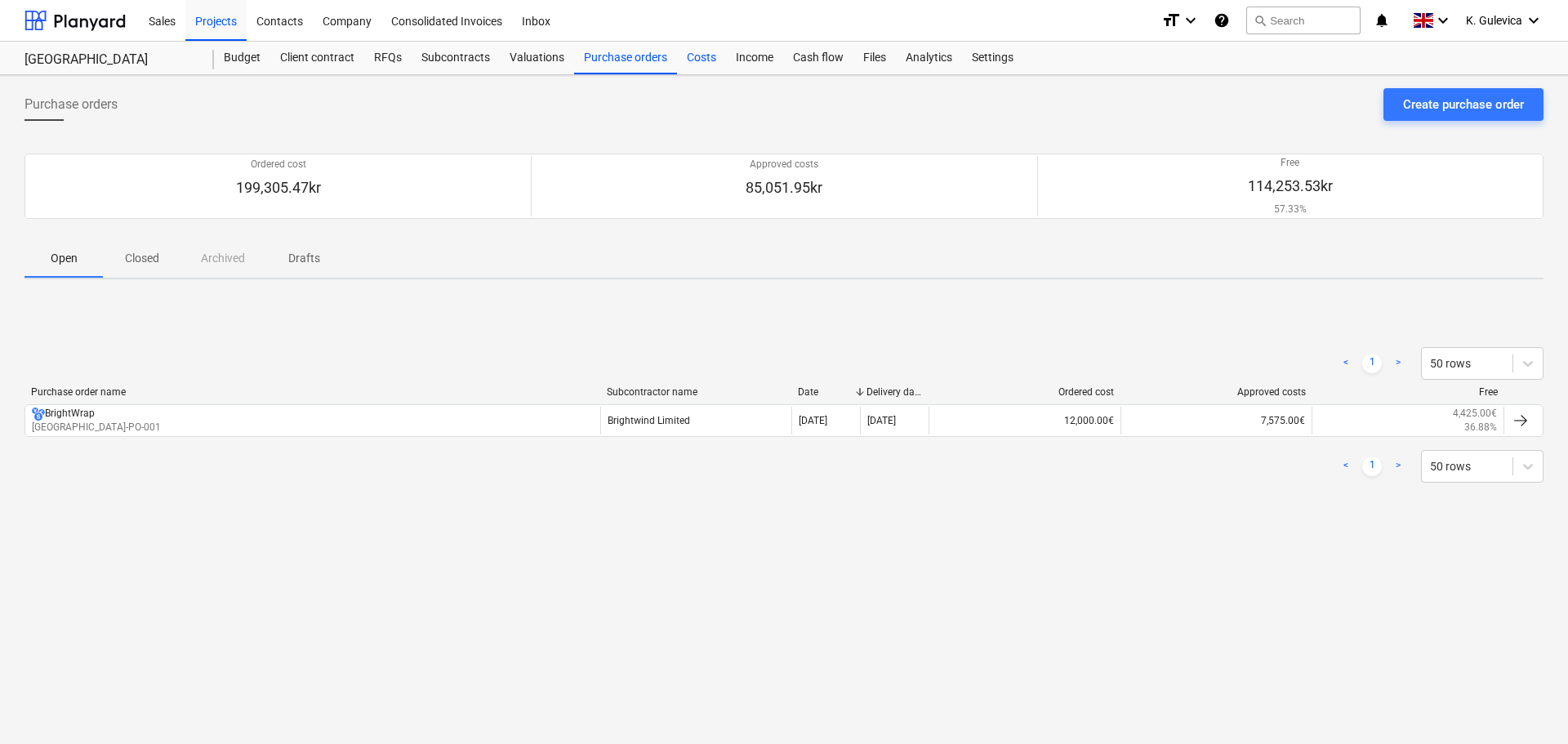
click at [712, 58] on div "Costs" at bounding box center [701, 58] width 49 height 33
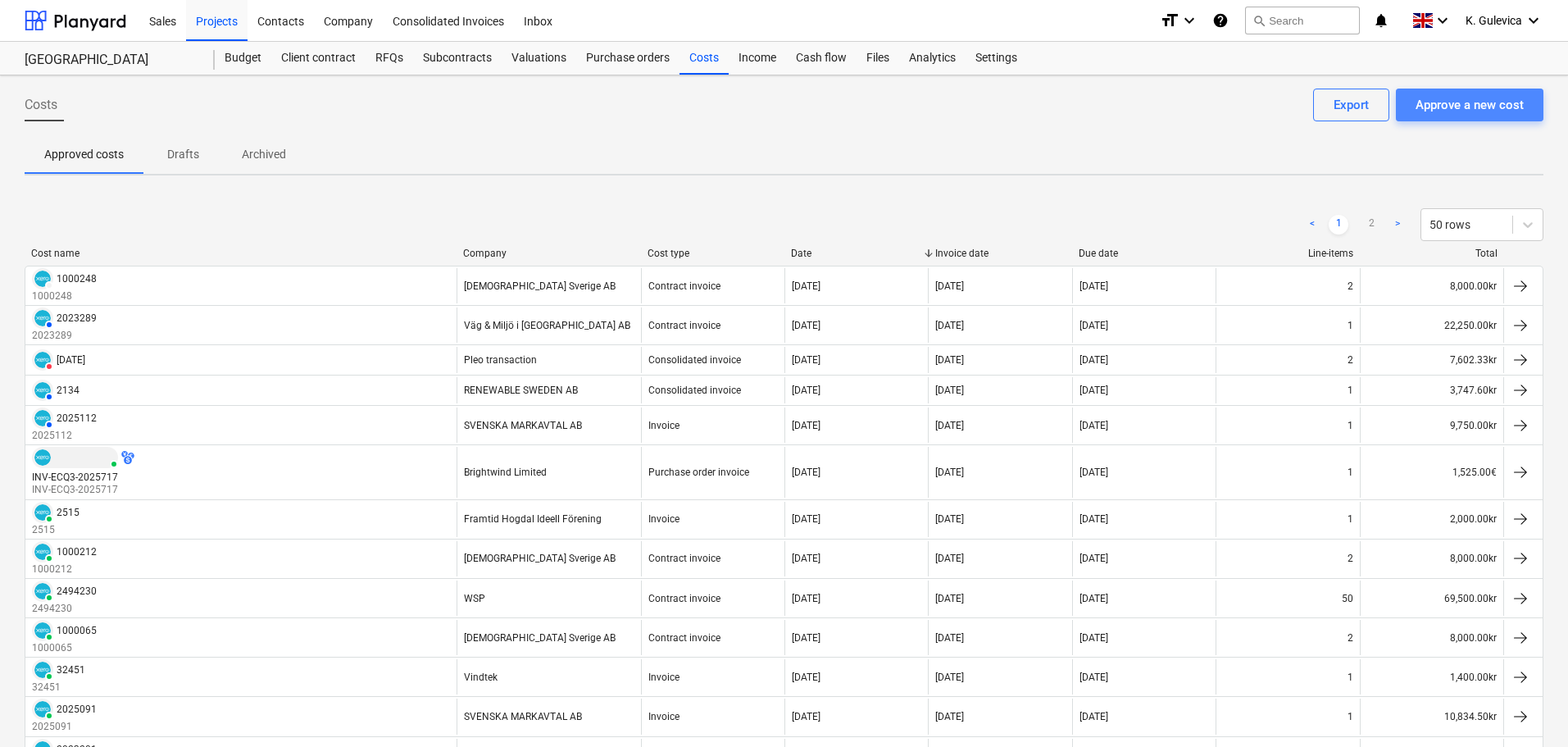
click at [1459, 110] on div "Approve a new cost" at bounding box center [1470, 105] width 108 height 21
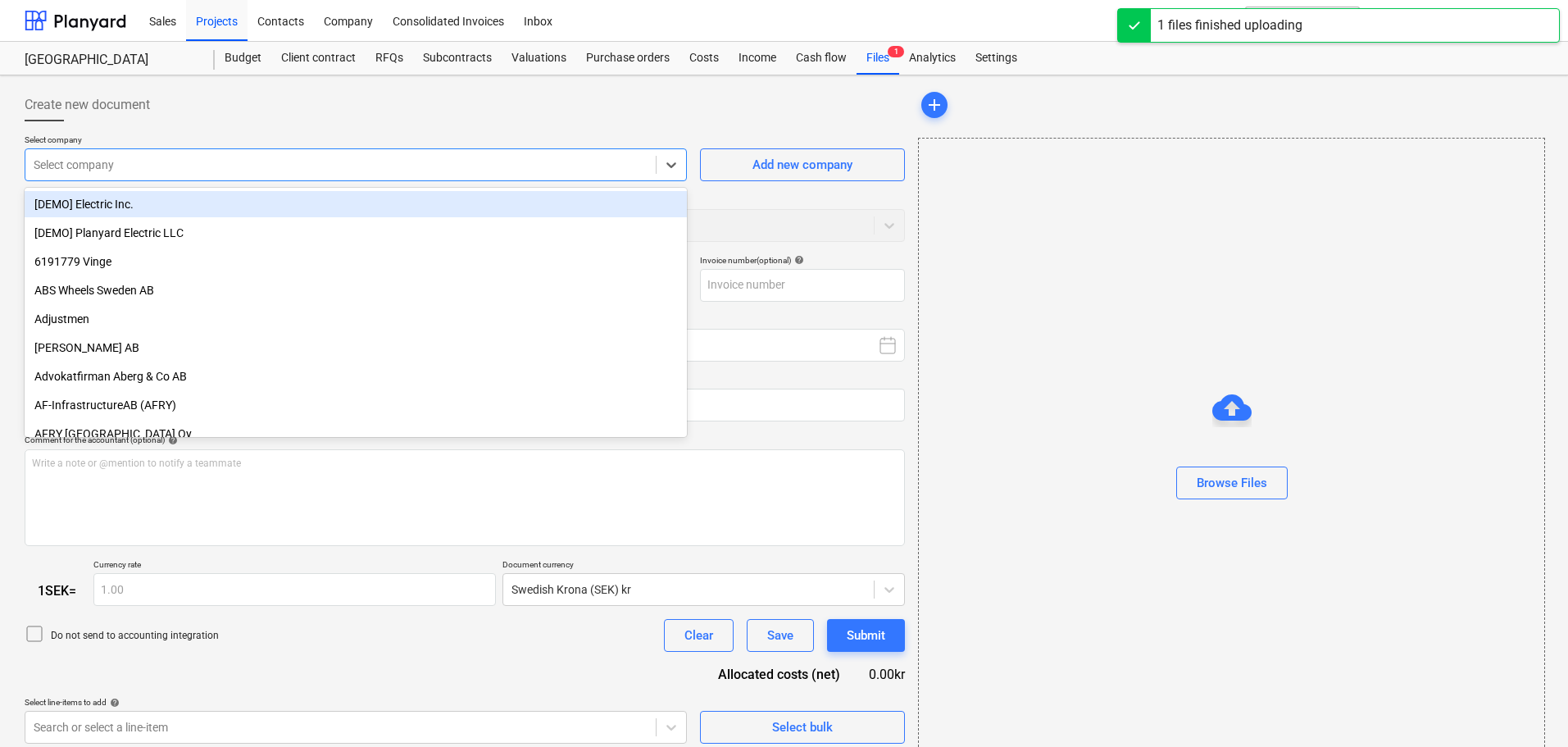
type input "Invoice INV-ECQ3-2025822.pdf"
click at [246, 165] on div at bounding box center [341, 165] width 614 height 16
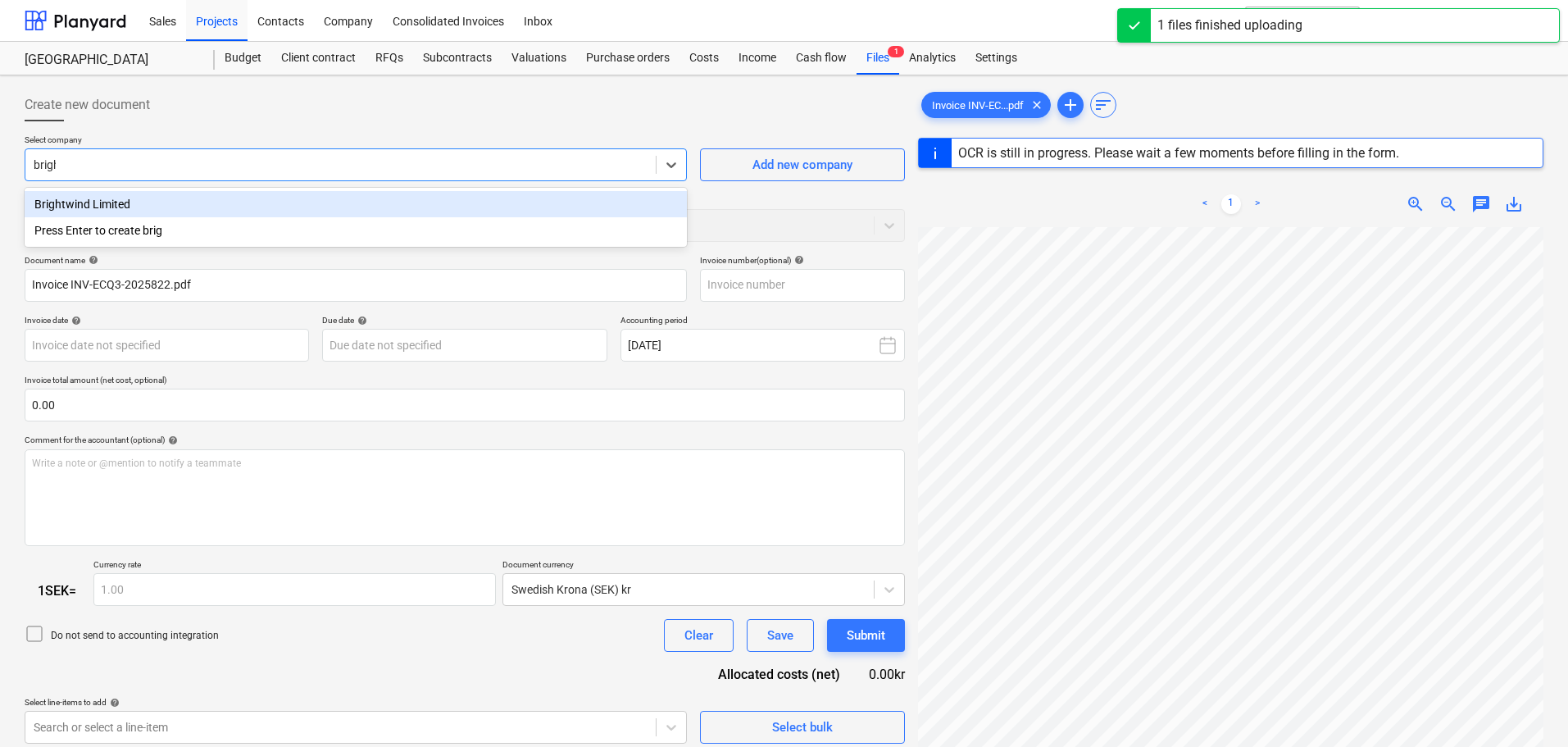
type input "bright"
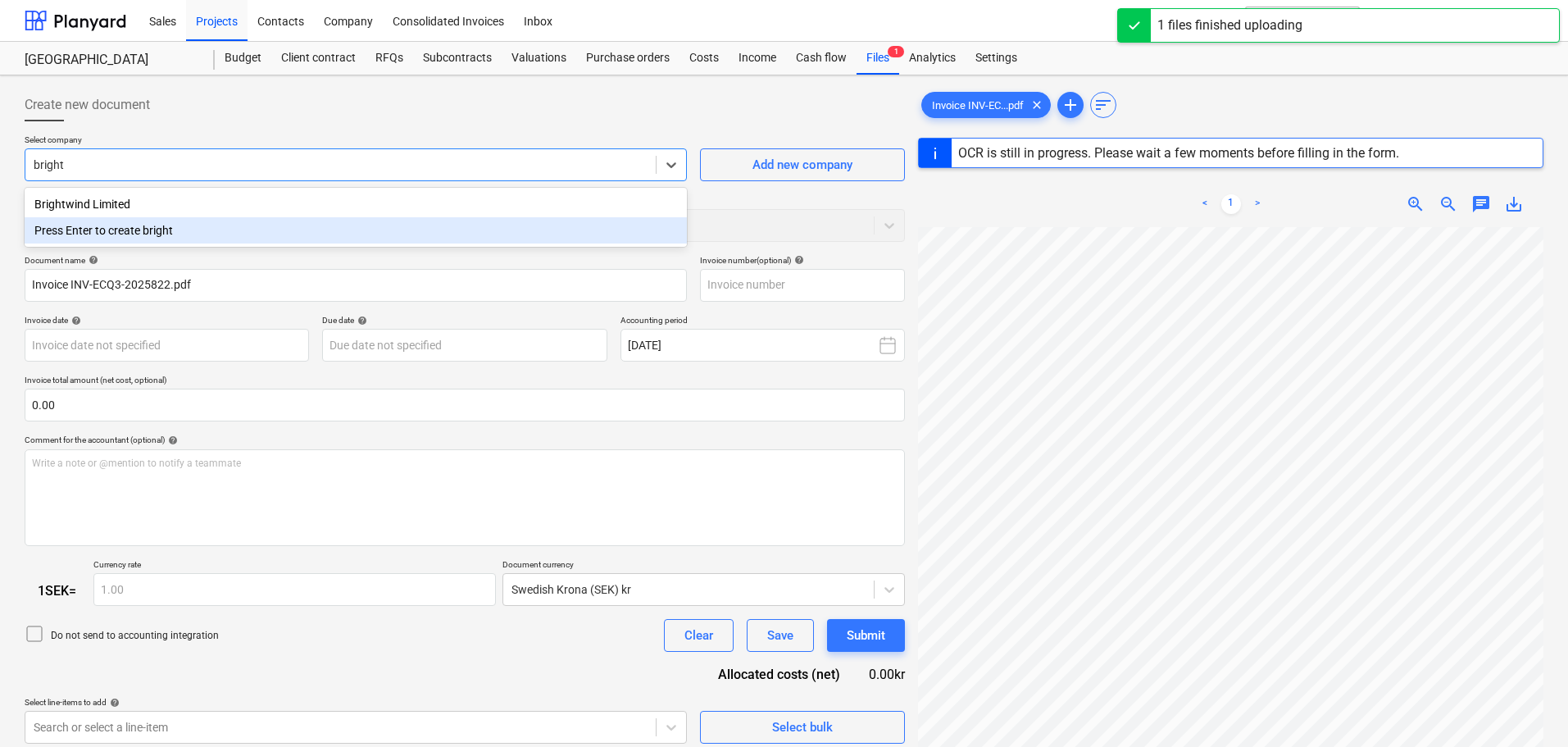
type input "INV-ECQ3-2025822"
type input "[DATE]"
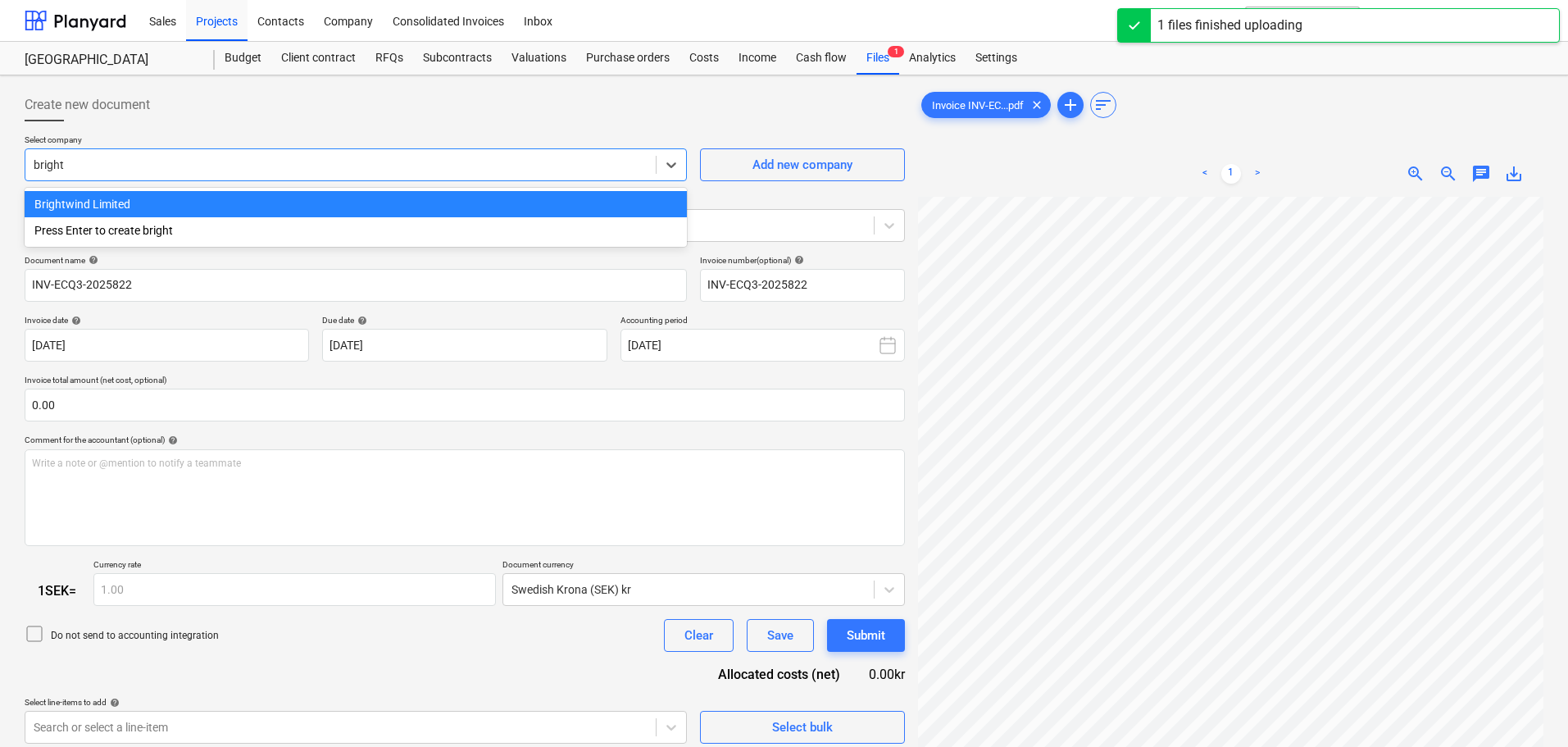
click at [257, 200] on div "Brightwind Limited" at bounding box center [355, 203] width 662 height 26
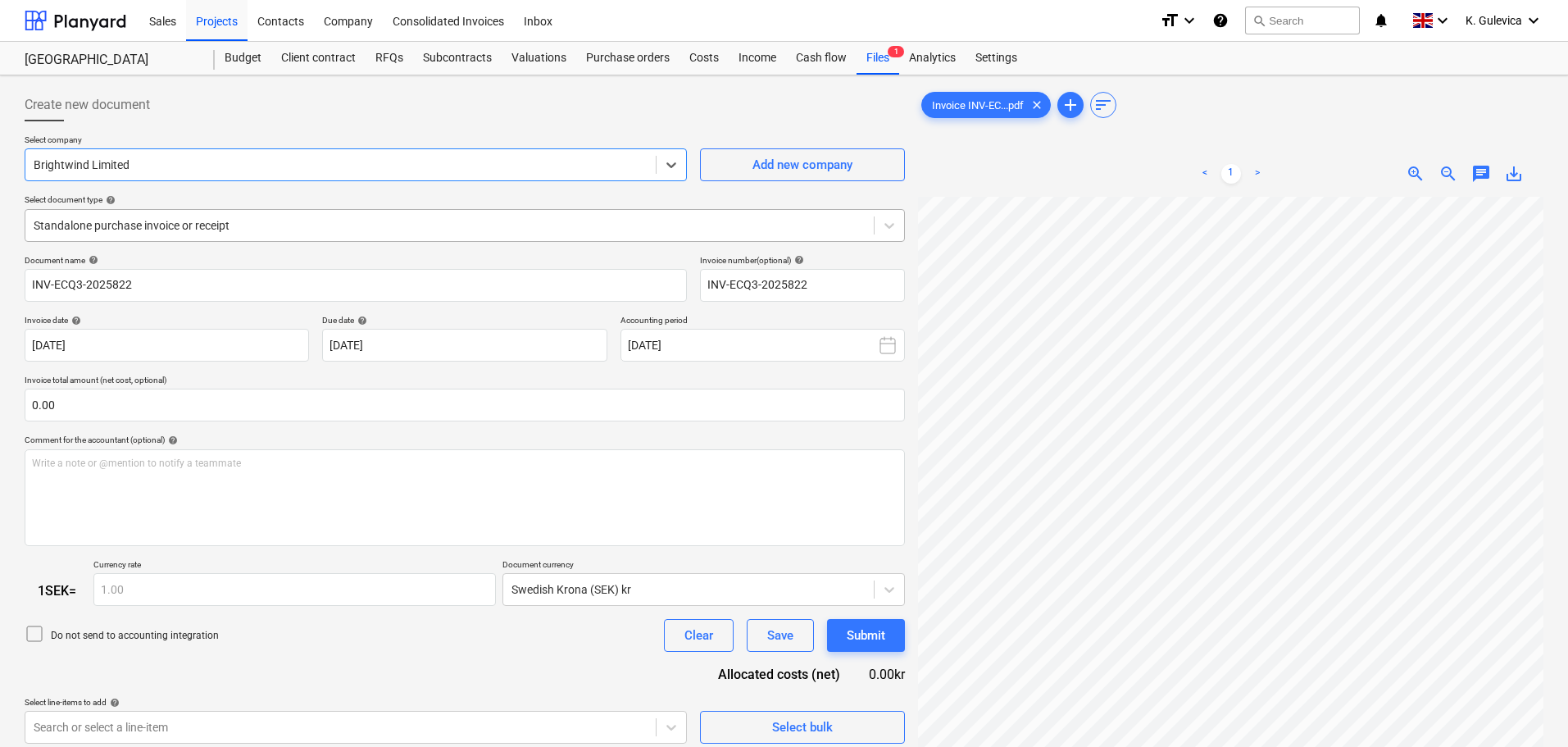
drag, startPoint x: 283, startPoint y: 232, endPoint x: 281, endPoint y: 241, distance: 9.2
click at [284, 233] on div at bounding box center [449, 225] width 832 height 16
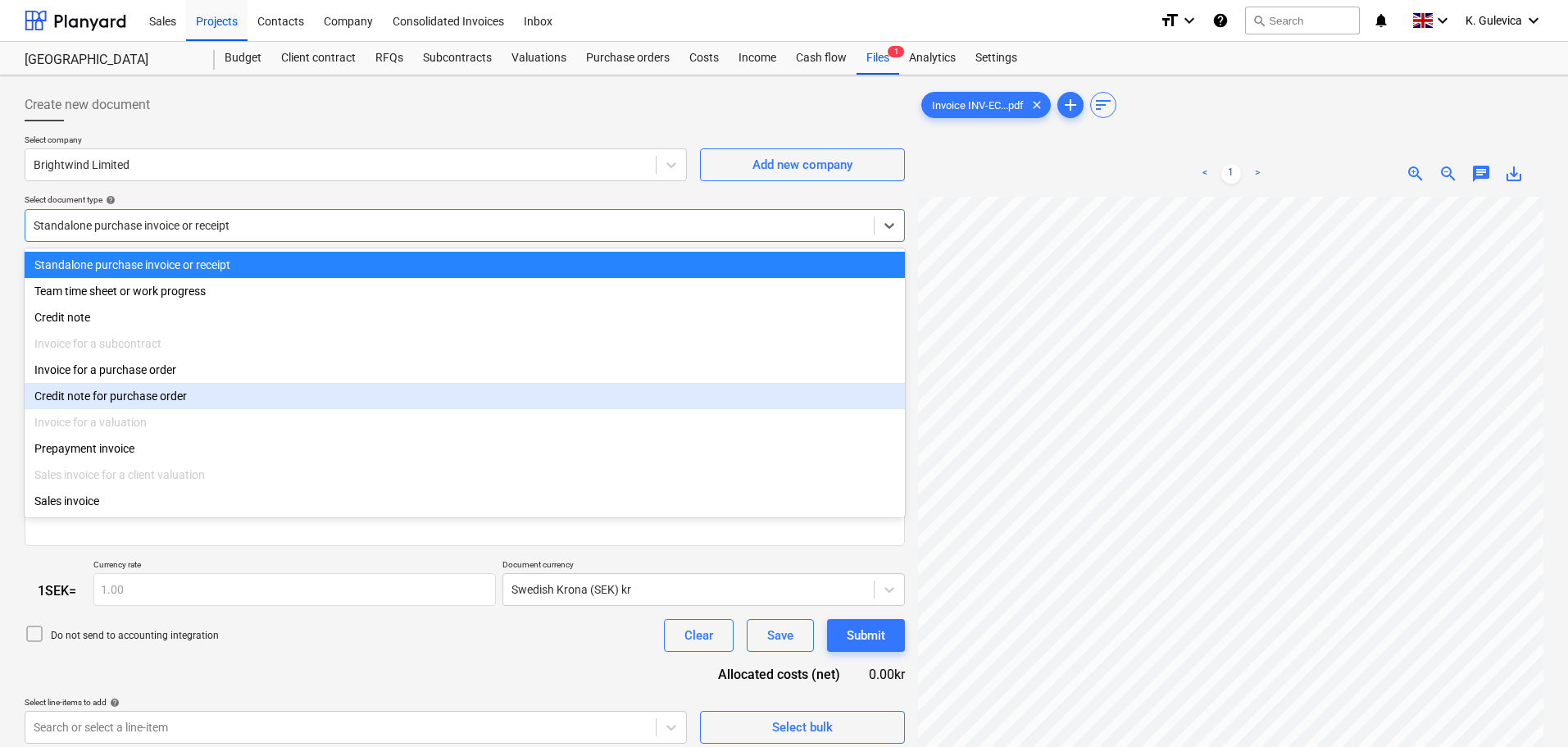
click at [183, 401] on div "Credit note for purchase order" at bounding box center [464, 395] width 880 height 26
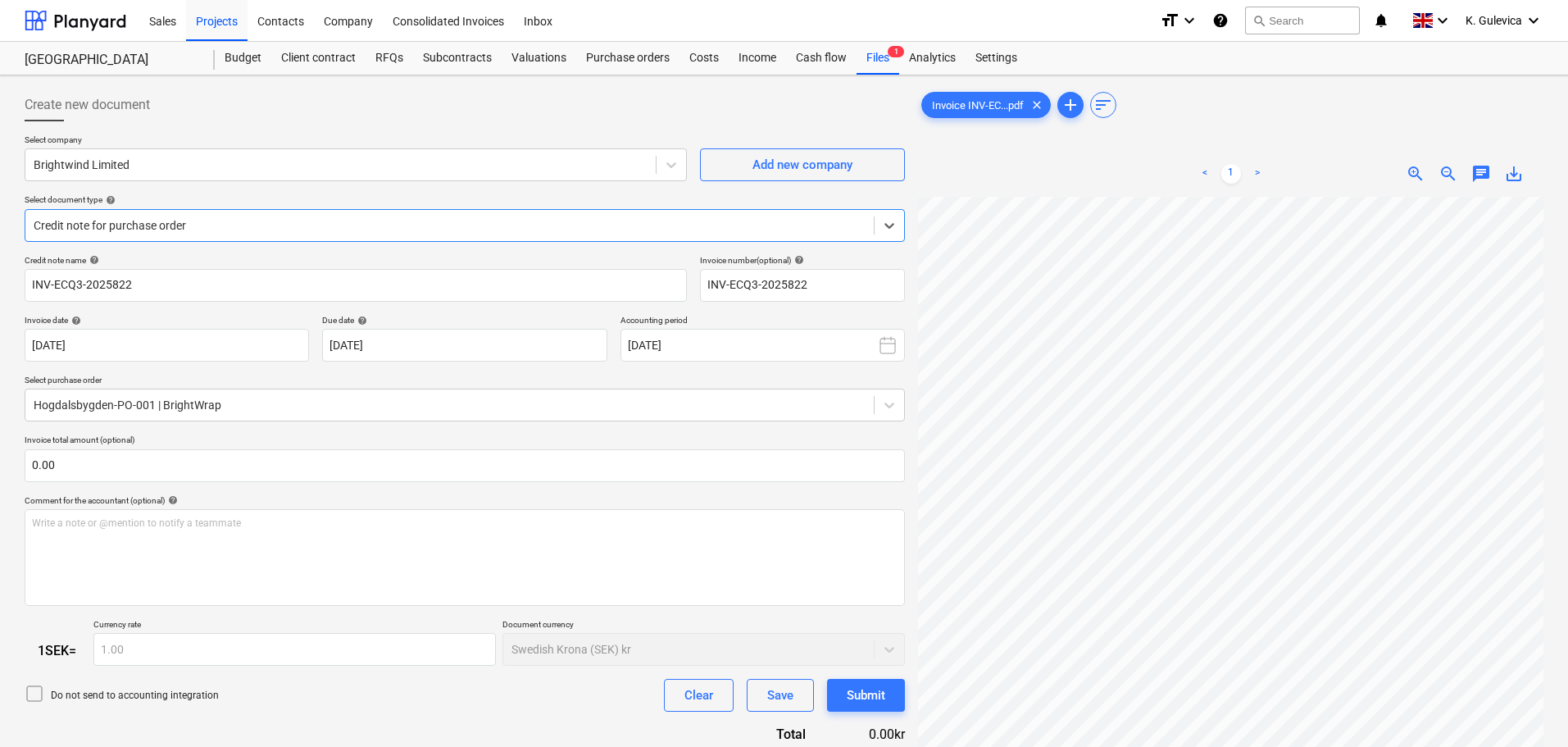
click at [245, 223] on div at bounding box center [449, 225] width 832 height 16
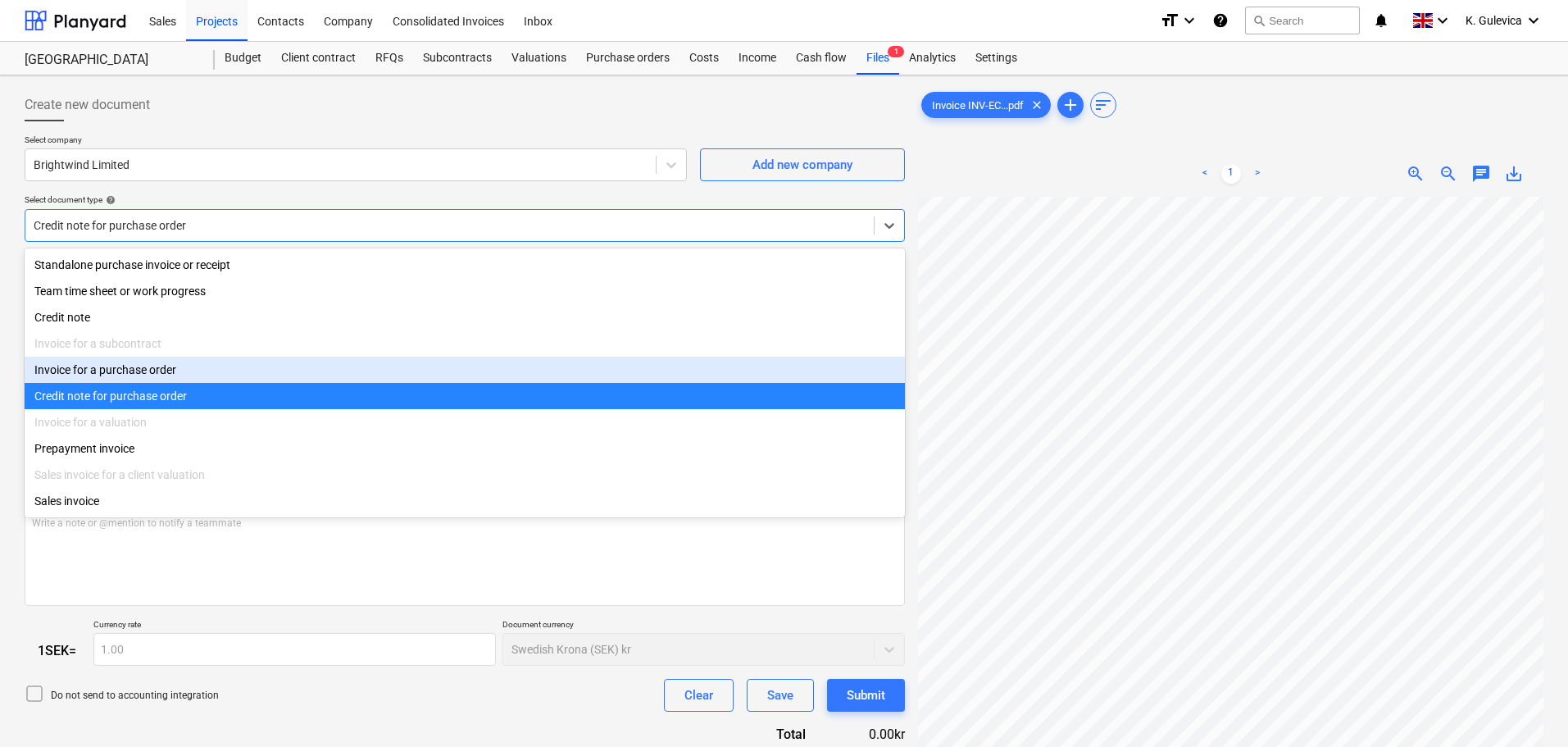
click at [151, 367] on div "Invoice for a purchase order" at bounding box center [464, 369] width 880 height 26
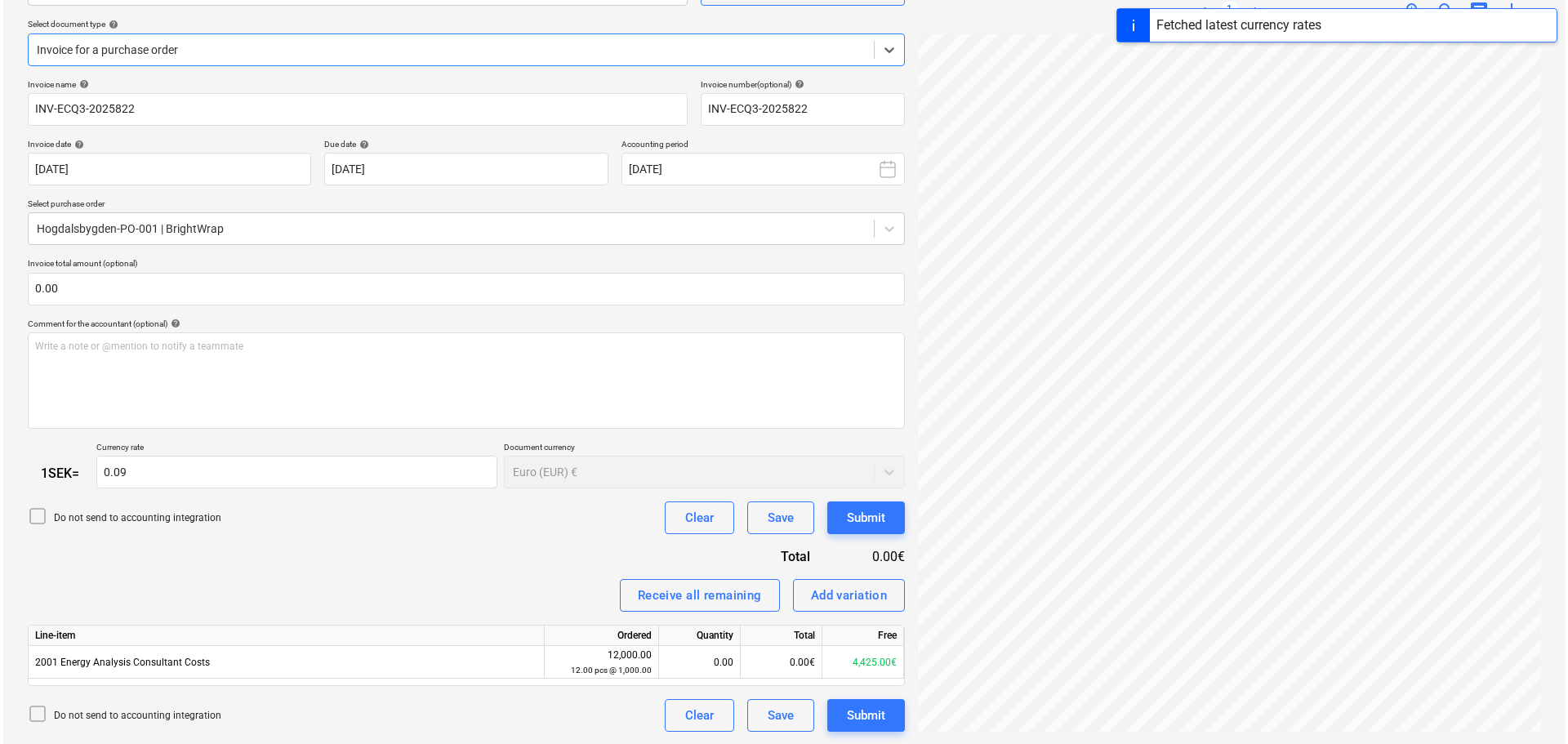
scroll to position [176, 0]
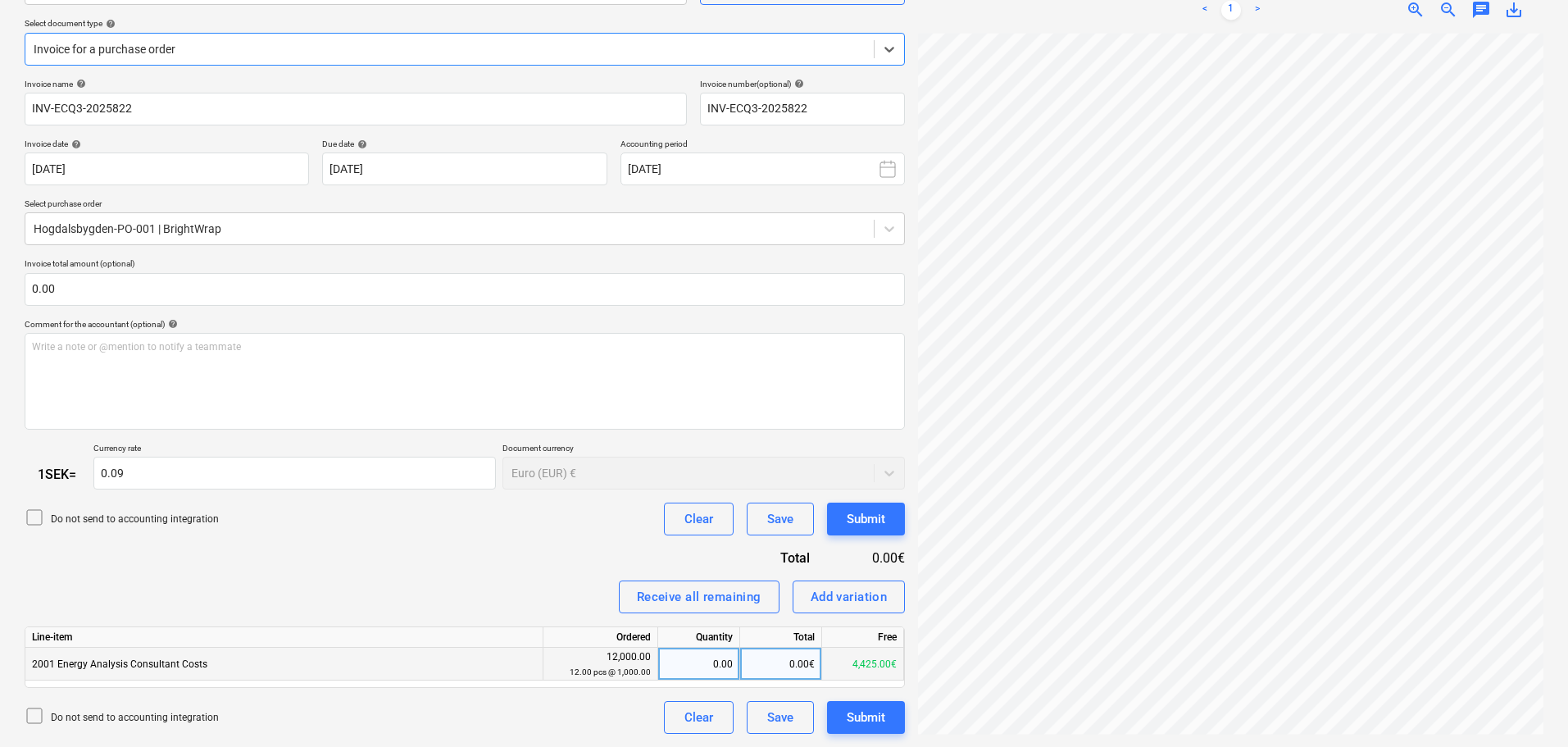
click at [781, 658] on div "0.00€" at bounding box center [781, 665] width 82 height 33
type input "1525"
click at [878, 717] on div "Submit" at bounding box center [866, 718] width 39 height 21
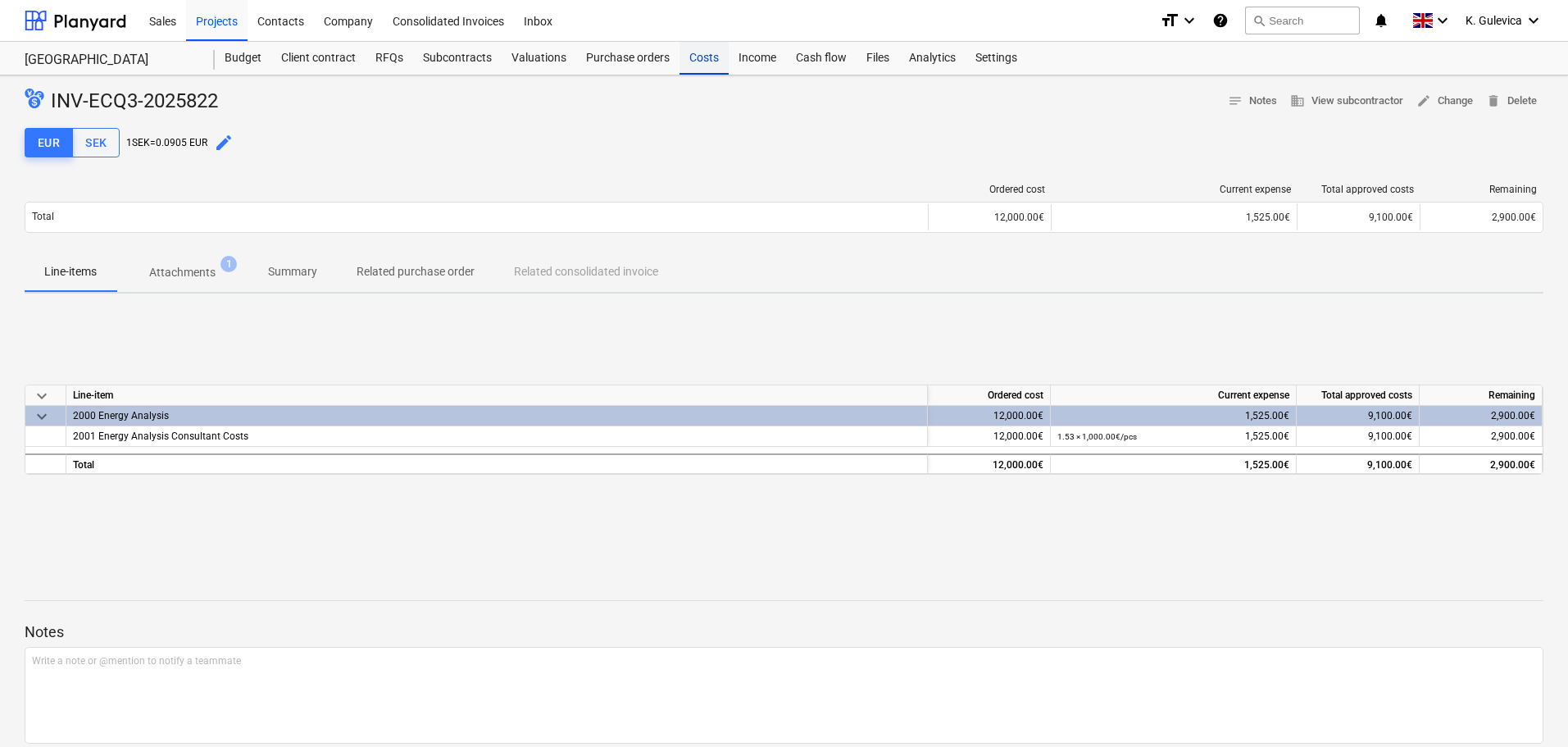
click at [697, 67] on div "Costs" at bounding box center [704, 58] width 49 height 33
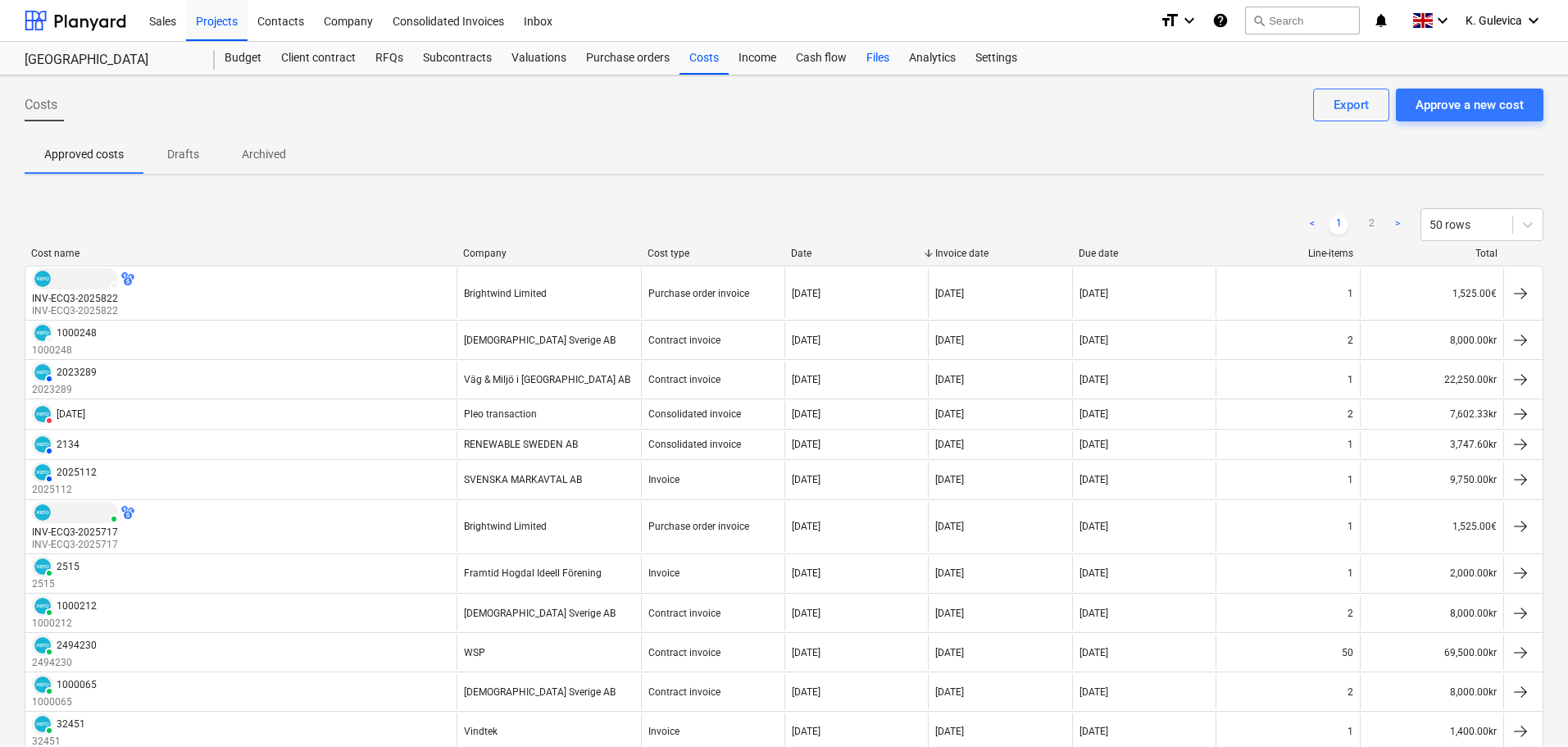
click at [881, 60] on div "Files" at bounding box center [878, 58] width 43 height 33
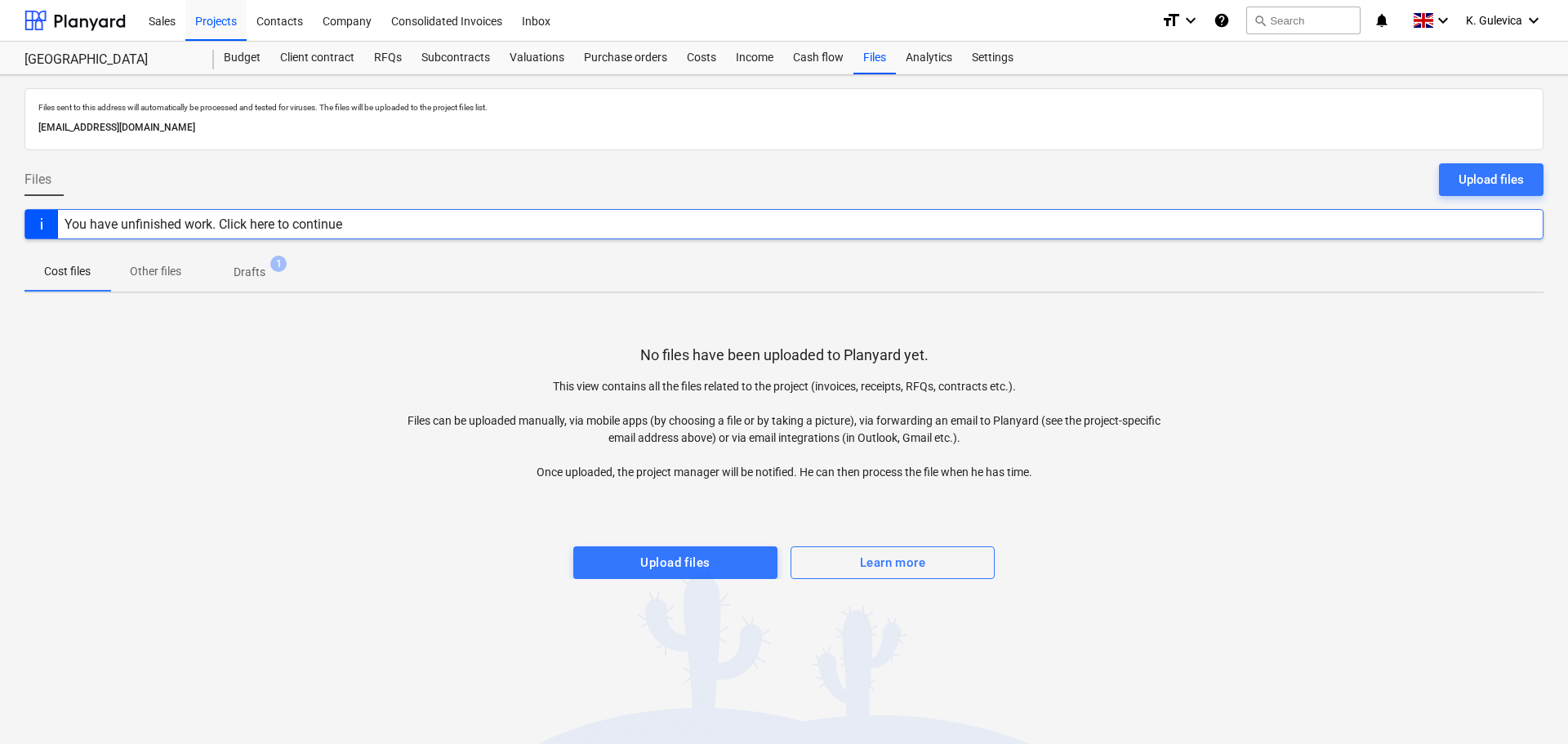
click at [255, 270] on p "Drafts" at bounding box center [249, 272] width 32 height 17
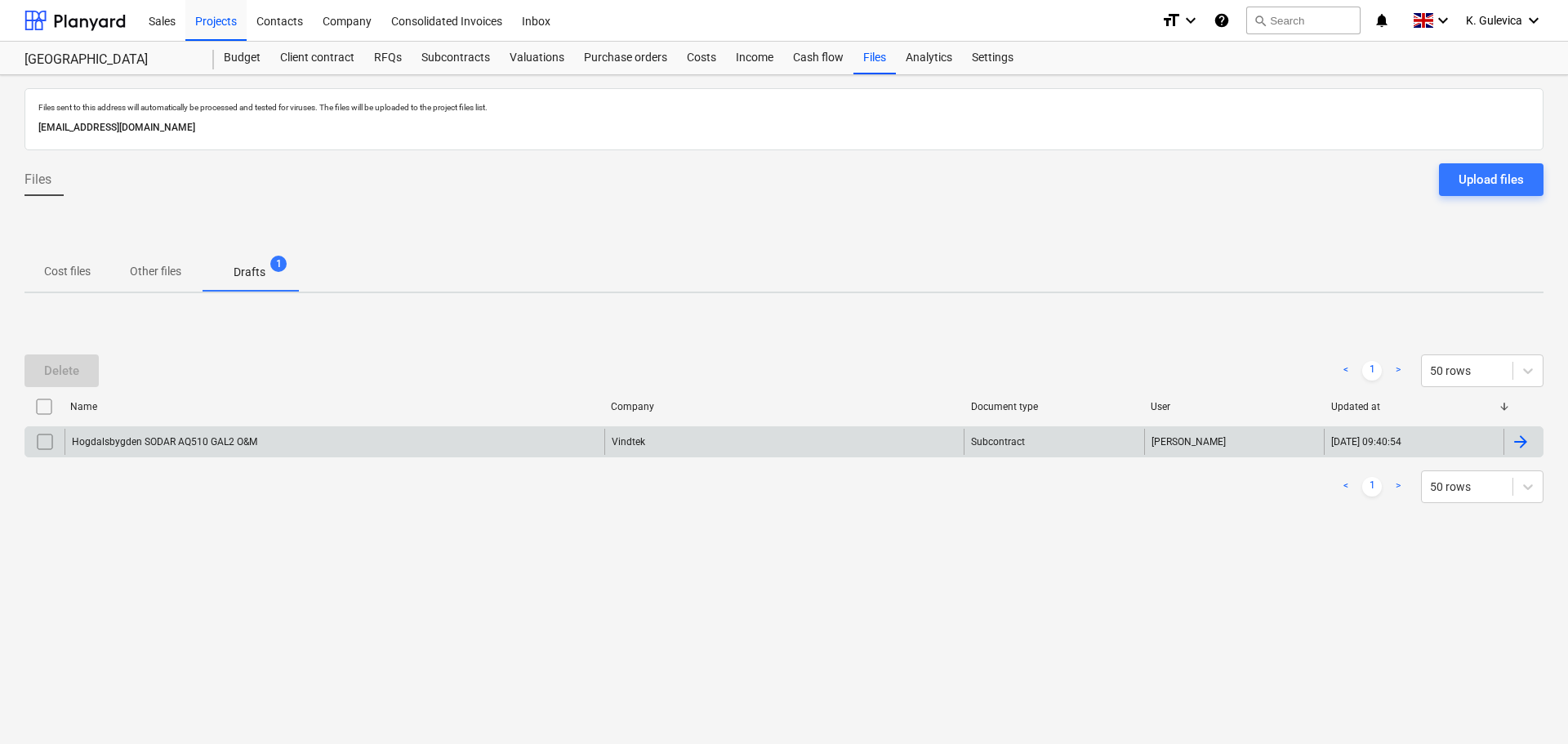
click at [41, 442] on input "checkbox" at bounding box center [44, 441] width 26 height 26
click at [38, 439] on input "checkbox" at bounding box center [44, 441] width 26 height 26
click at [1493, 19] on span "K. Gulevica" at bounding box center [1495, 20] width 56 height 14
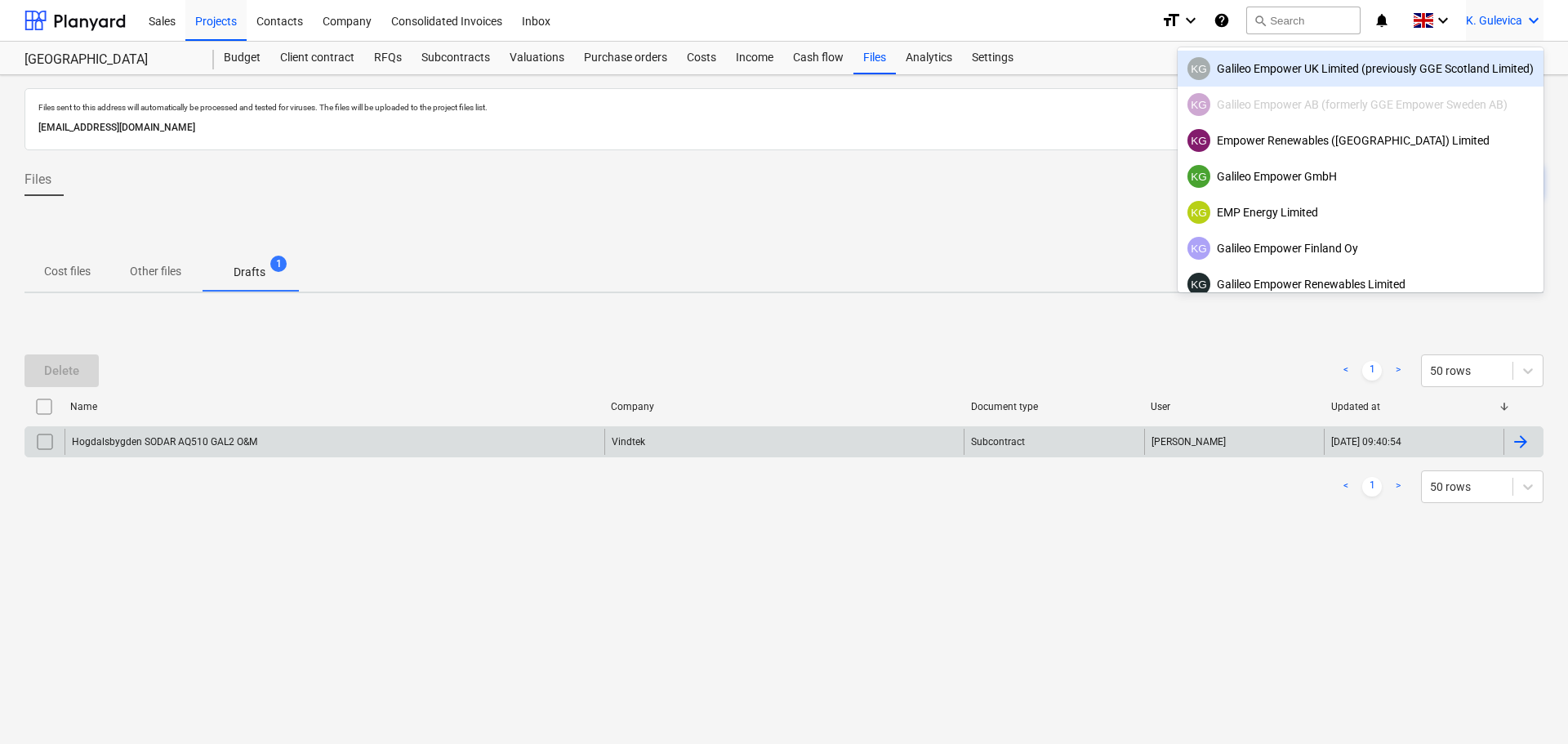
click at [1364, 76] on div "KG Galileo Empower UK Limited (previously GGE Scotland Limited)" at bounding box center [1361, 69] width 346 height 23
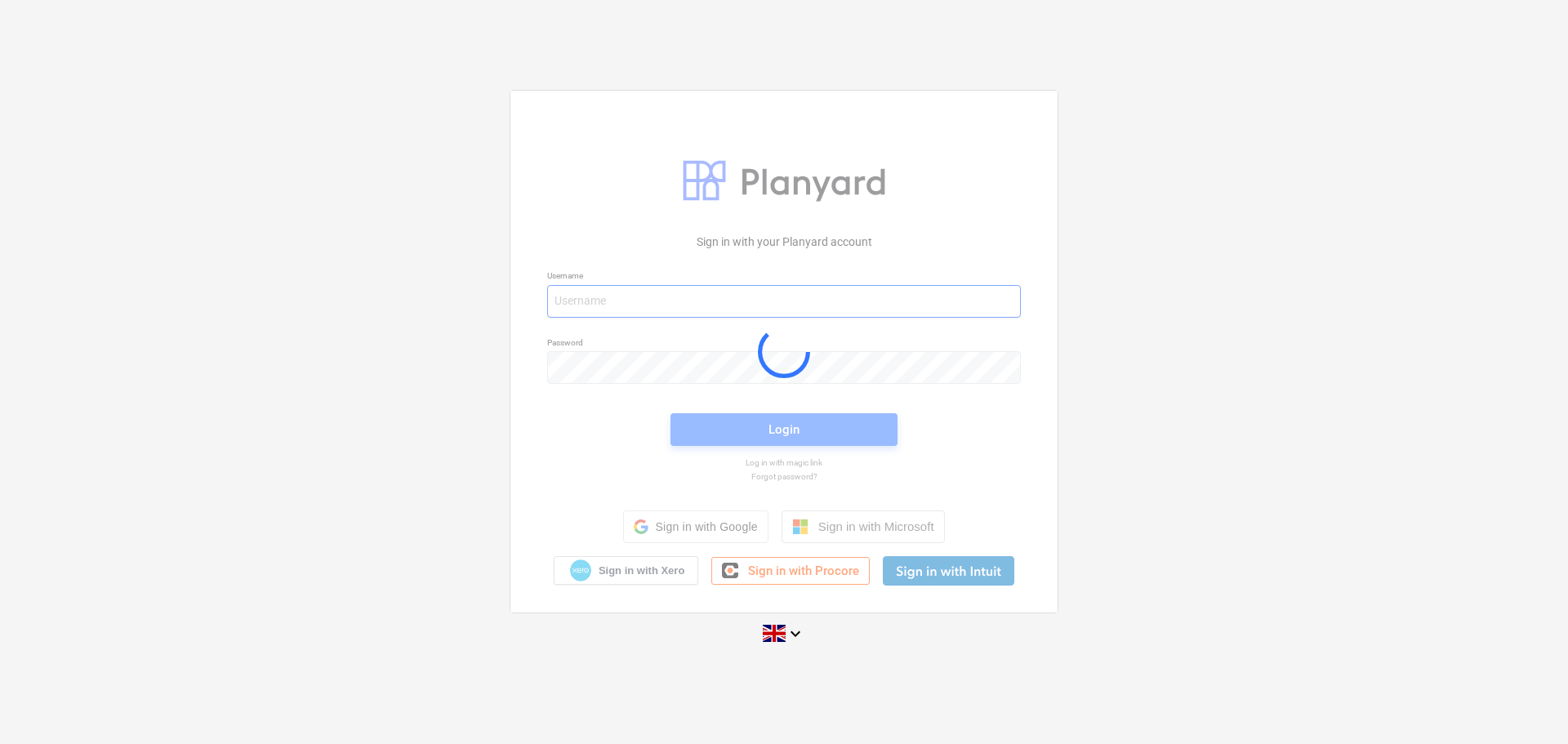
type input "[EMAIL_ADDRESS][DOMAIN_NAME]"
